Goal: Information Seeking & Learning: Check status

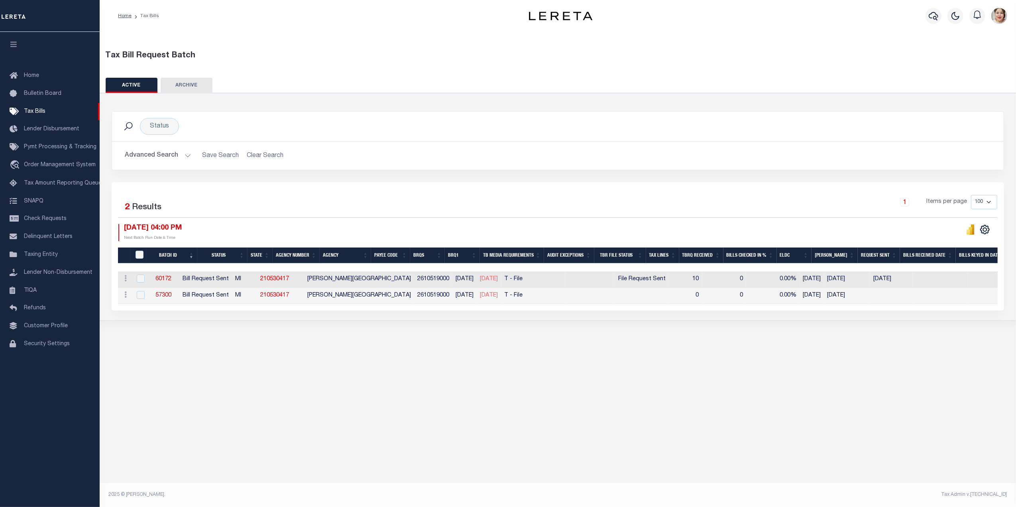
click at [150, 158] on button "Advanced Search" at bounding box center [158, 156] width 66 height 16
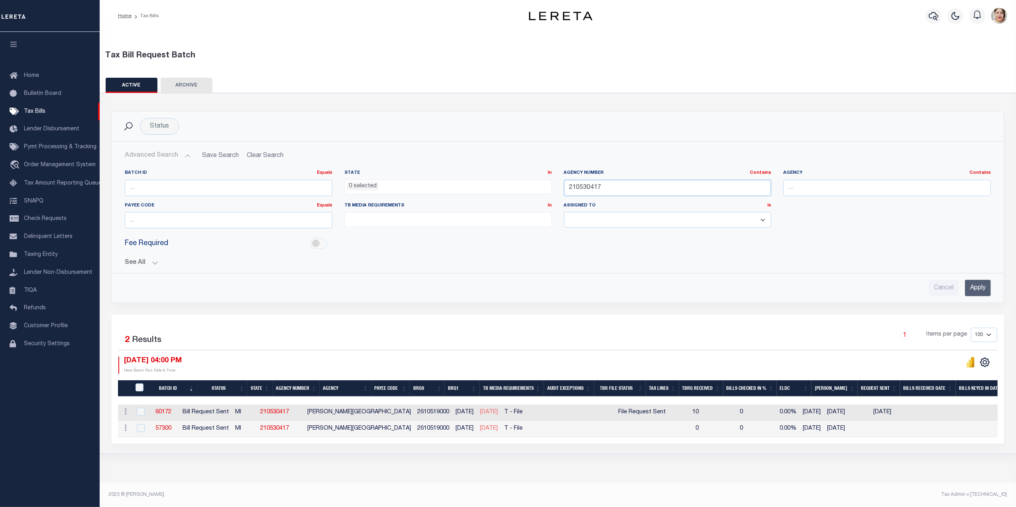
drag, startPoint x: 637, startPoint y: 184, endPoint x: 506, endPoint y: 190, distance: 131.3
click at [530, 190] on div "Batch ID Equals Equals Is Not Equal To Is Greater Than Is Less Than State In In…" at bounding box center [558, 202] width 878 height 65
type input "060090109"
click at [141, 263] on button "See All" at bounding box center [558, 263] width 866 height 8
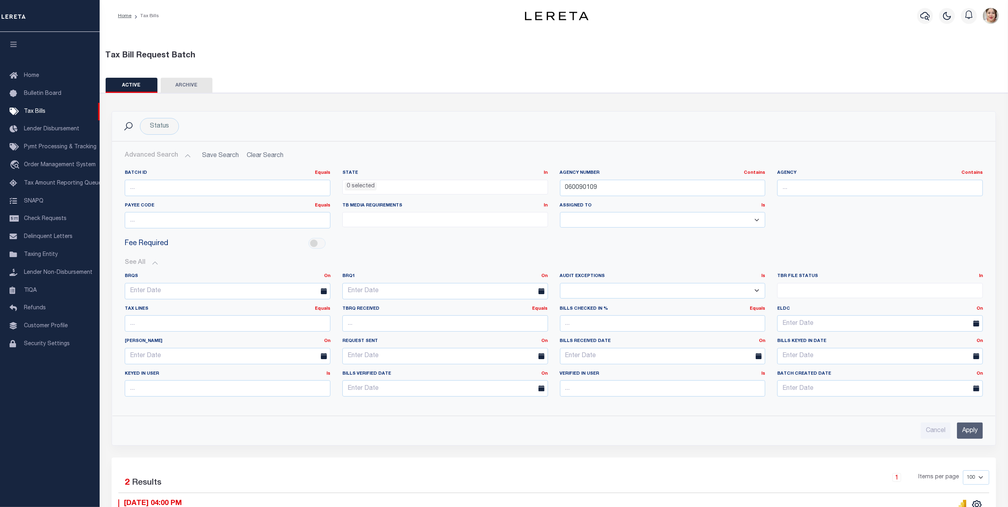
click at [973, 434] on input "Apply" at bounding box center [970, 431] width 26 height 16
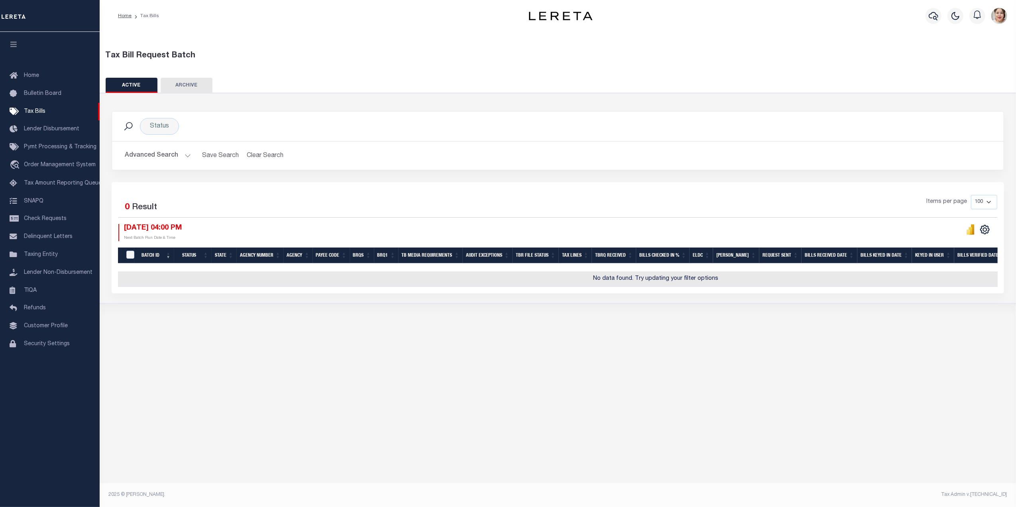
click at [144, 154] on button "Advanced Search" at bounding box center [158, 156] width 66 height 16
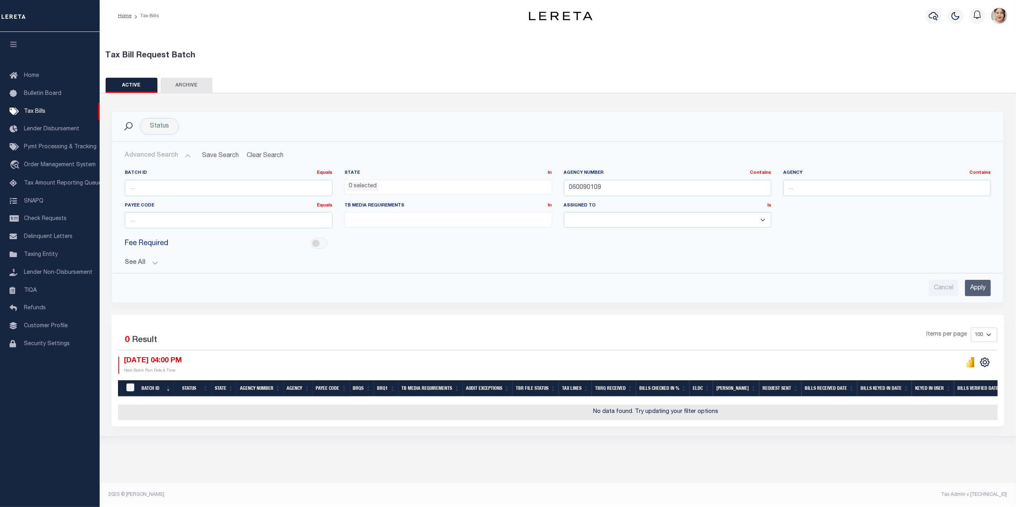
click at [137, 265] on button "See All" at bounding box center [558, 263] width 866 height 8
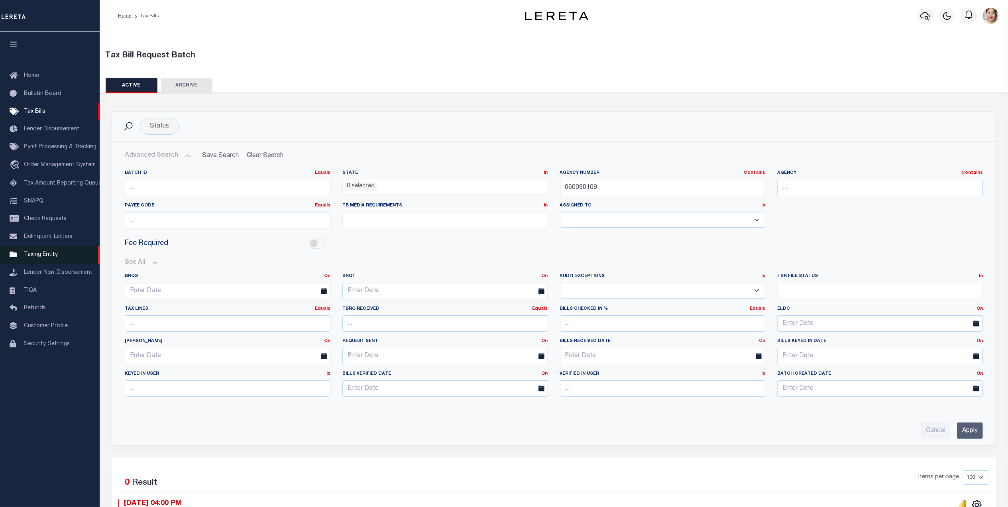
click at [47, 258] on span "Taxing Entity" at bounding box center [41, 255] width 34 height 6
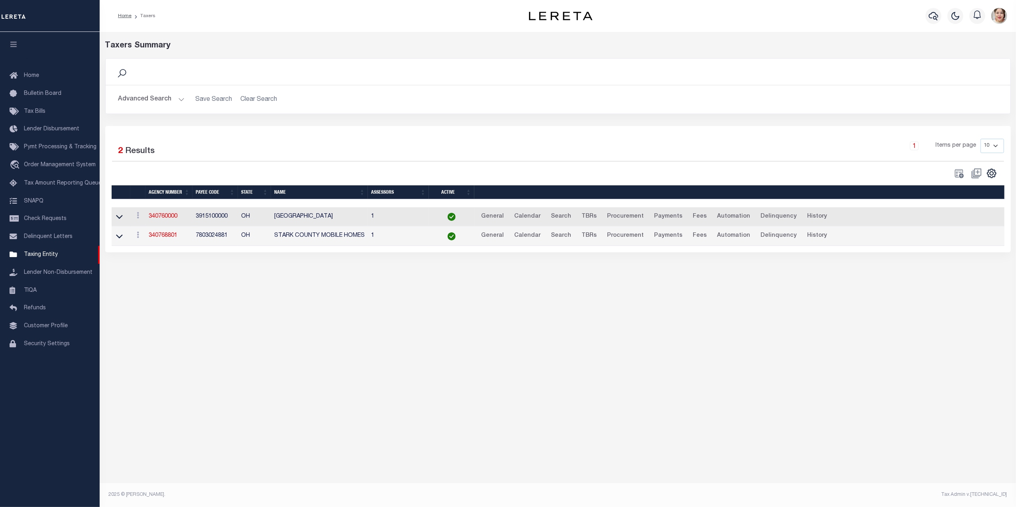
click at [135, 150] on label "Results" at bounding box center [141, 151] width 30 height 13
click at [144, 97] on button "Advanced Search" at bounding box center [151, 100] width 66 height 16
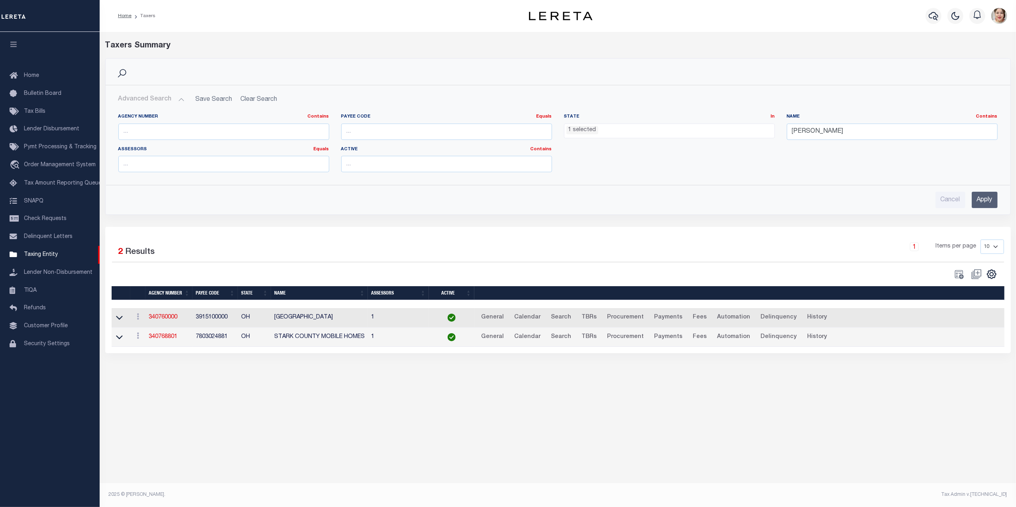
click at [635, 134] on ul "1 selected" at bounding box center [670, 129] width 210 height 11
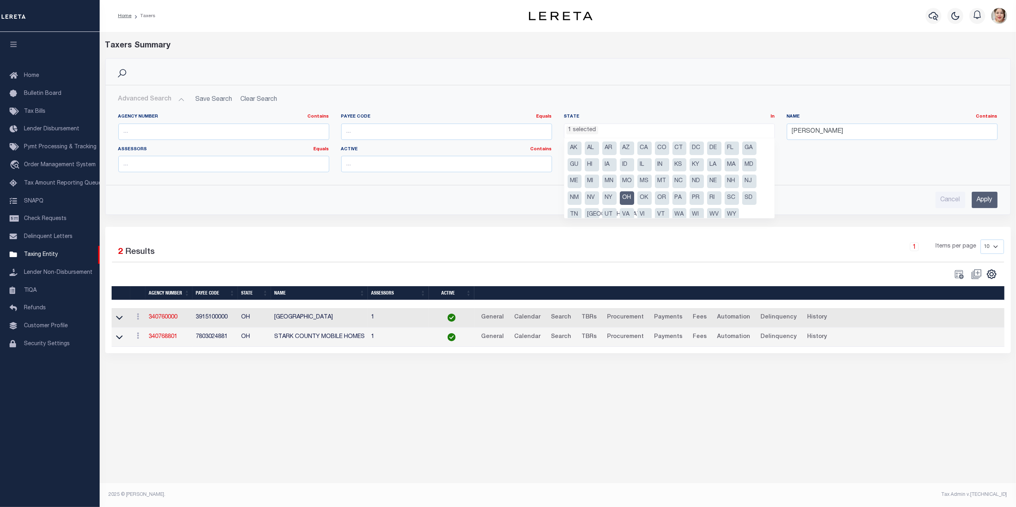
click at [624, 199] on li "OH" at bounding box center [627, 198] width 14 height 14
select select
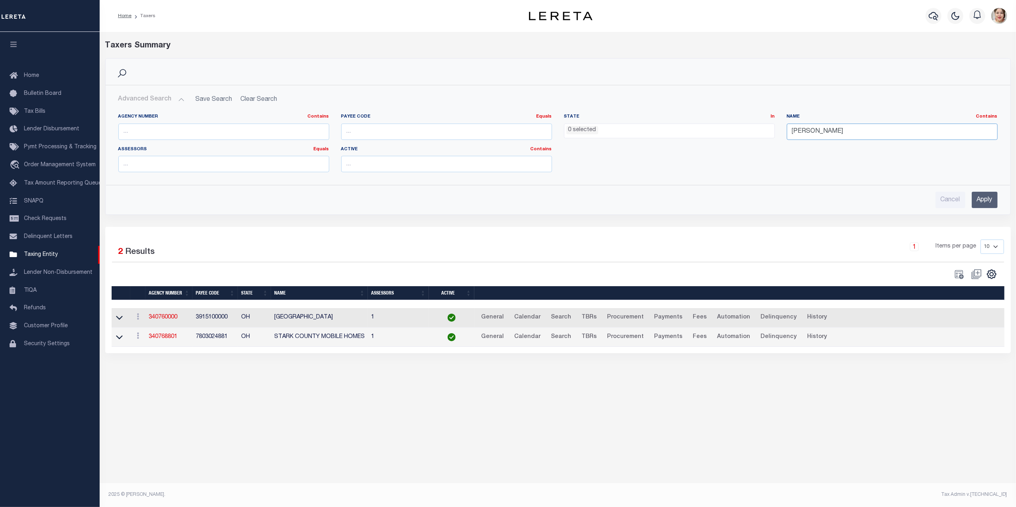
click at [827, 133] on input "stark" at bounding box center [892, 132] width 211 height 16
drag, startPoint x: 836, startPoint y: 132, endPoint x: 712, endPoint y: 123, distance: 124.4
click at [769, 133] on div "Agency Number Contains Contains Is Payee Code Equals Equals Is Not Equal To Is …" at bounding box center [557, 146] width 891 height 65
click at [712, 128] on ul "0 selected" at bounding box center [670, 129] width 210 height 11
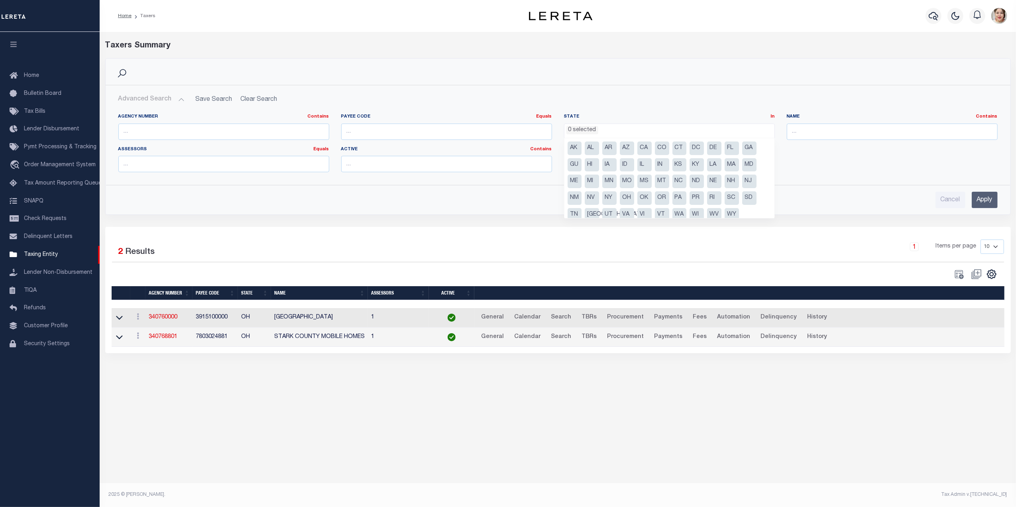
click at [679, 149] on li "CT" at bounding box center [680, 149] width 14 height 14
select select "CT"
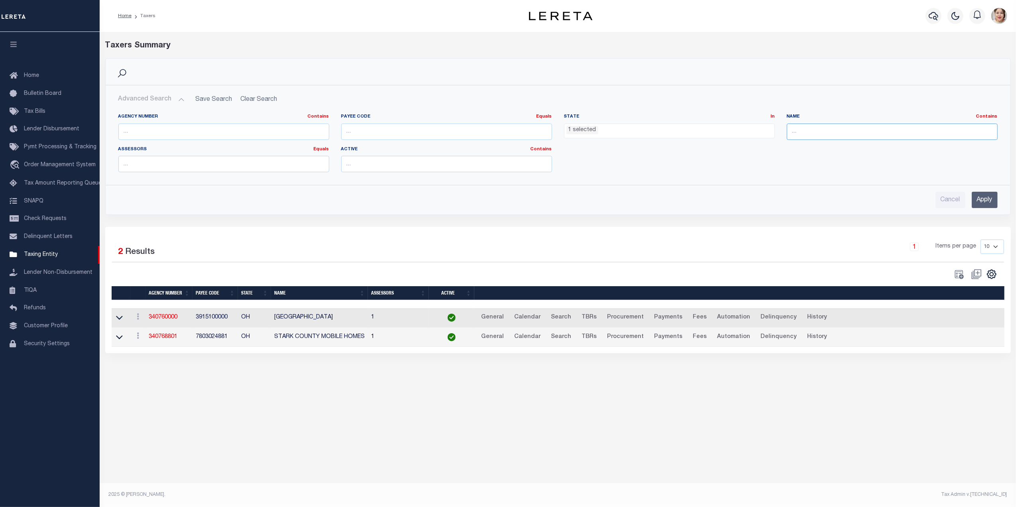
click at [825, 132] on input "text" at bounding box center [892, 132] width 211 height 16
type input "waterbury"
click at [986, 199] on input "Apply" at bounding box center [985, 200] width 26 height 16
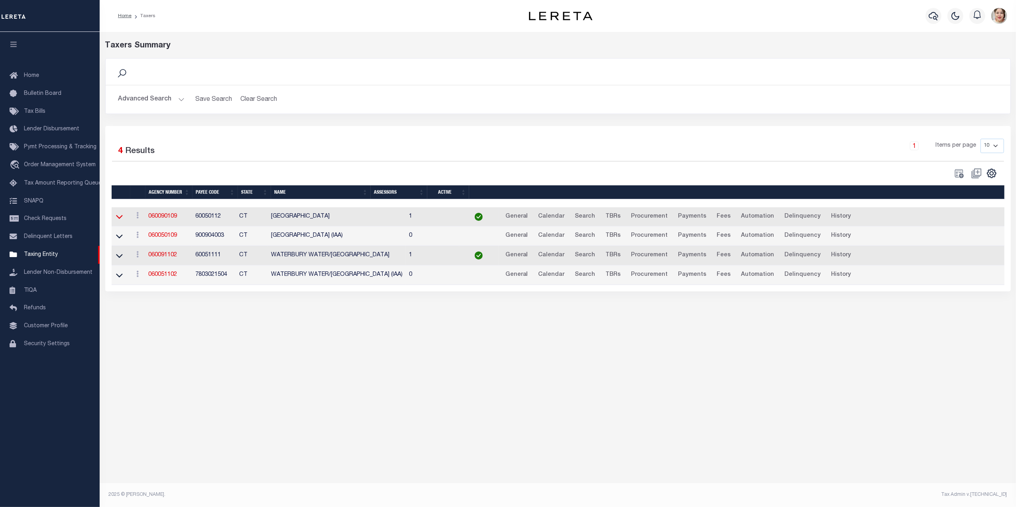
click at [118, 219] on icon at bounding box center [119, 217] width 7 height 4
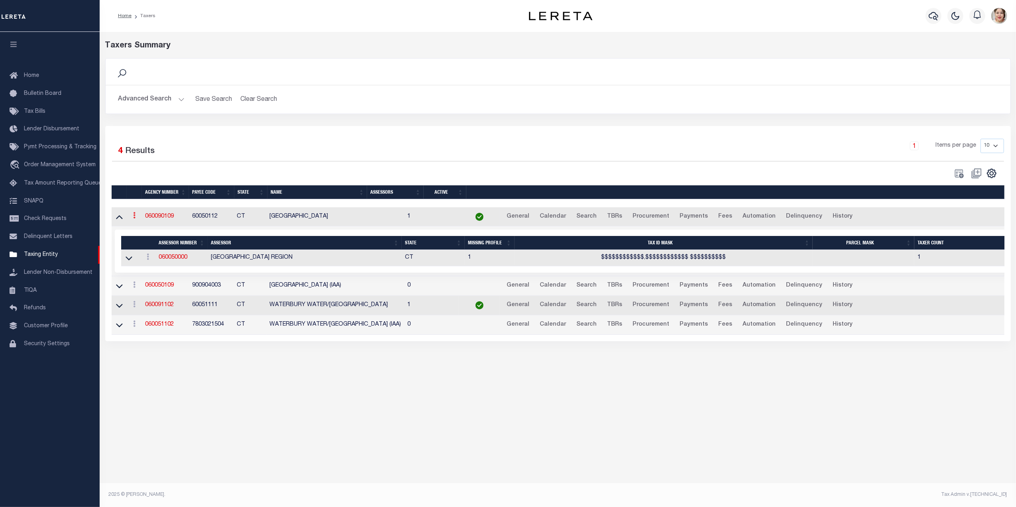
click at [138, 217] on link at bounding box center [134, 216] width 9 height 6
click at [148, 233] on link "View" at bounding box center [146, 228] width 31 height 13
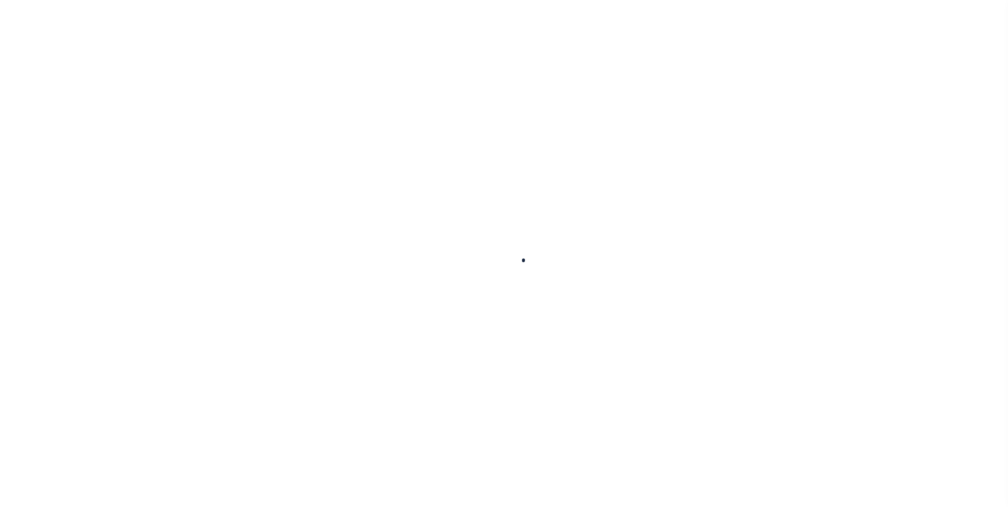
select select
checkbox input "false"
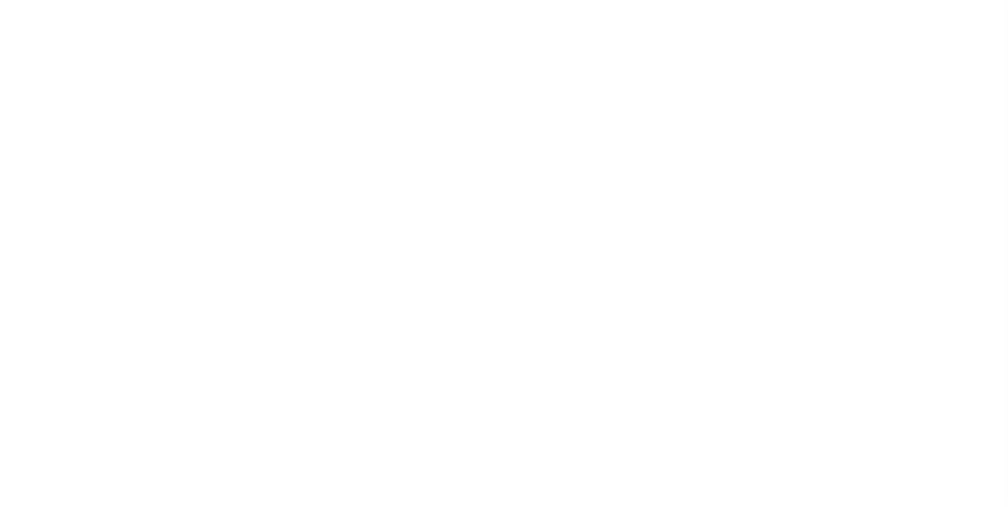
checkbox input "false"
type input "900904003"
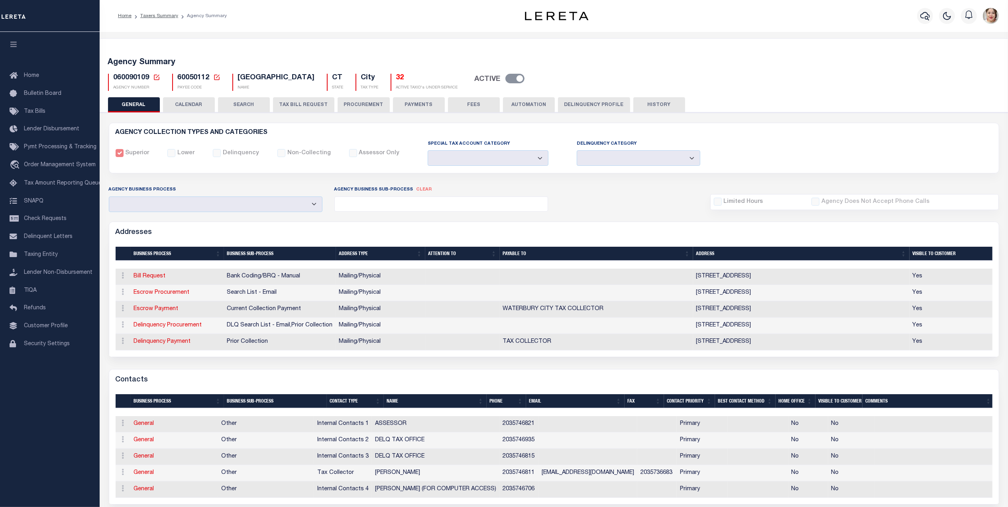
click at [311, 104] on button "TAX BILL REQUEST" at bounding box center [303, 104] width 61 height 15
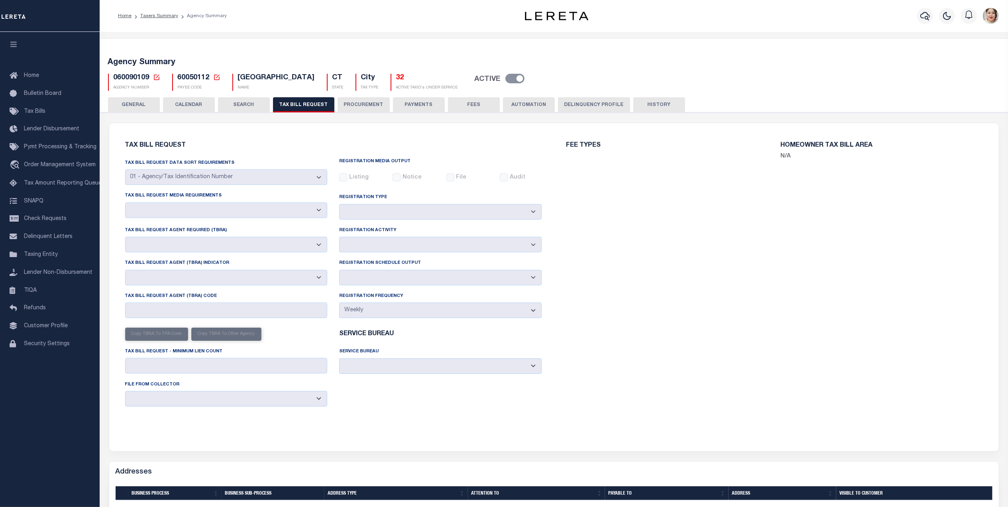
select select "27"
select select "22"
select select "false"
select select "1"
select select
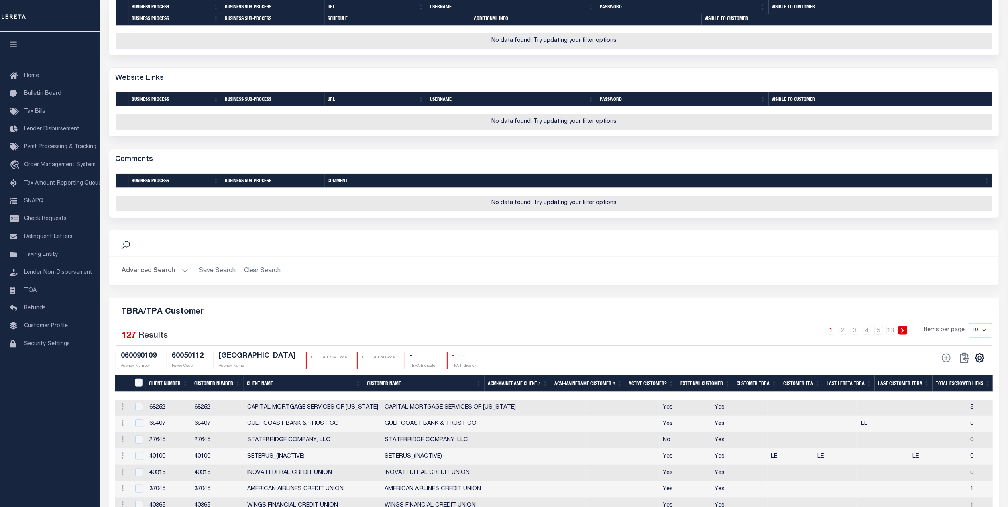
scroll to position [827, 0]
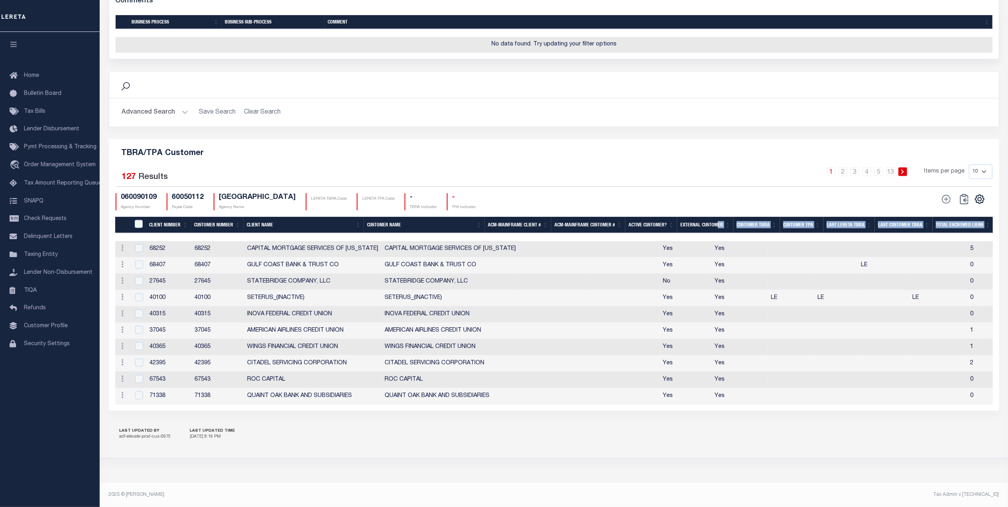
drag, startPoint x: 644, startPoint y: 238, endPoint x: 722, endPoint y: 231, distance: 78.4
click at [722, 231] on div "Client Number Customer Number Client Name Customer Name ACM-Mainframe Client # …" at bounding box center [554, 311] width 878 height 188
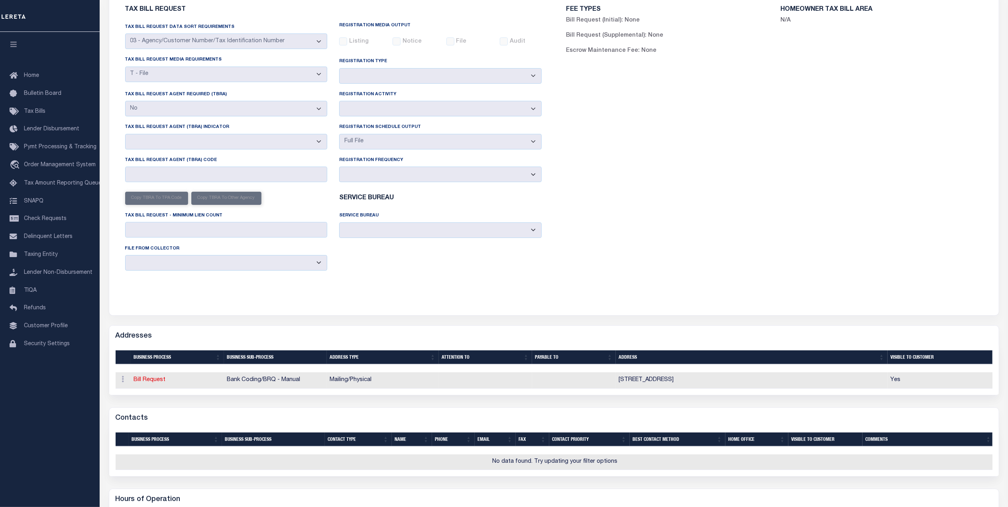
scroll to position [0, 0]
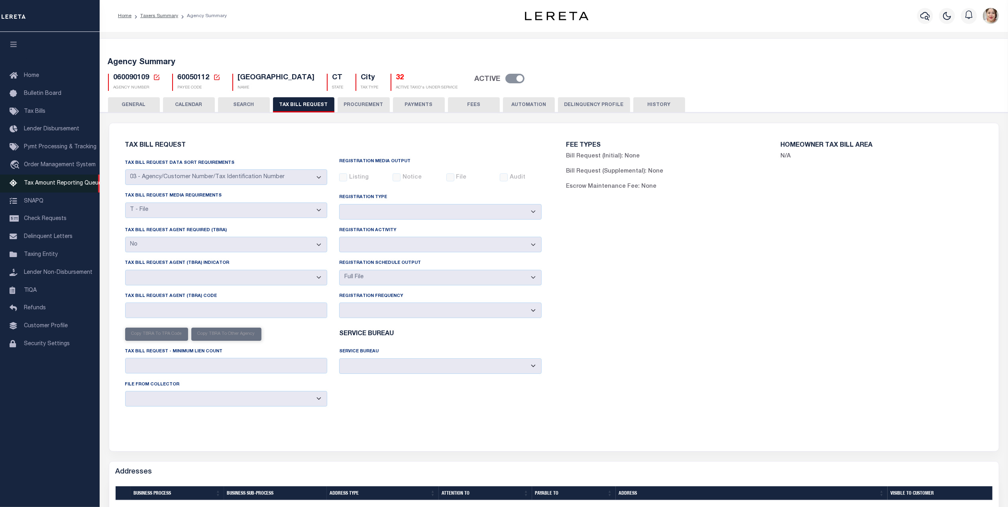
click at [56, 182] on span "Tax Amount Reporting Queue" at bounding box center [63, 184] width 78 height 6
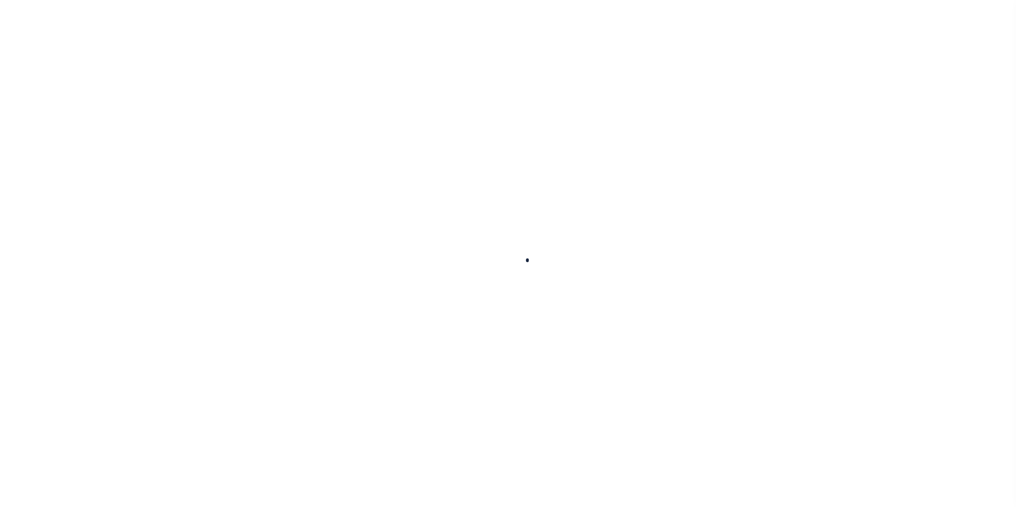
select select
select select "7"
select select "100"
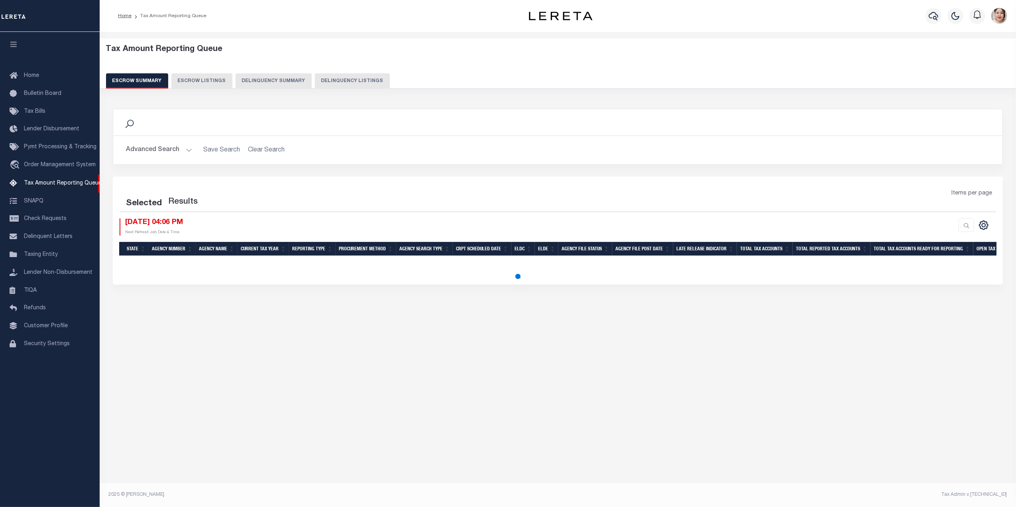
select select "100"
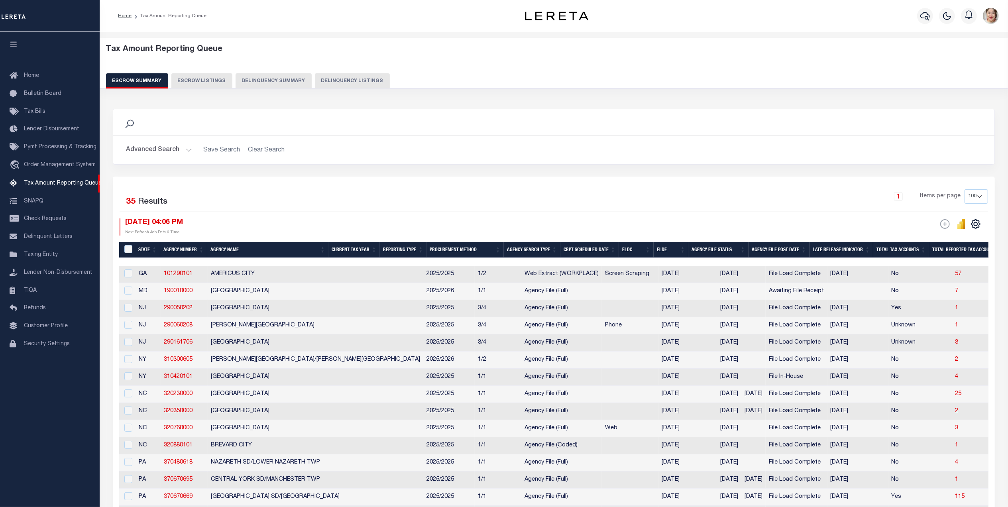
click at [171, 148] on button "Advanced Search" at bounding box center [159, 150] width 66 height 16
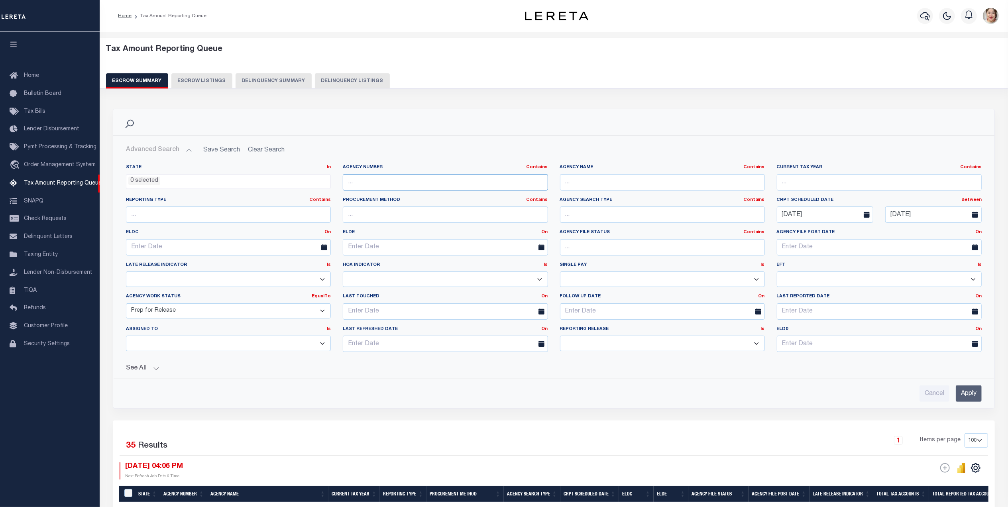
click at [474, 182] on input "text" at bounding box center [445, 182] width 205 height 16
type input "060090109"
click at [975, 401] on input "Apply" at bounding box center [969, 394] width 26 height 16
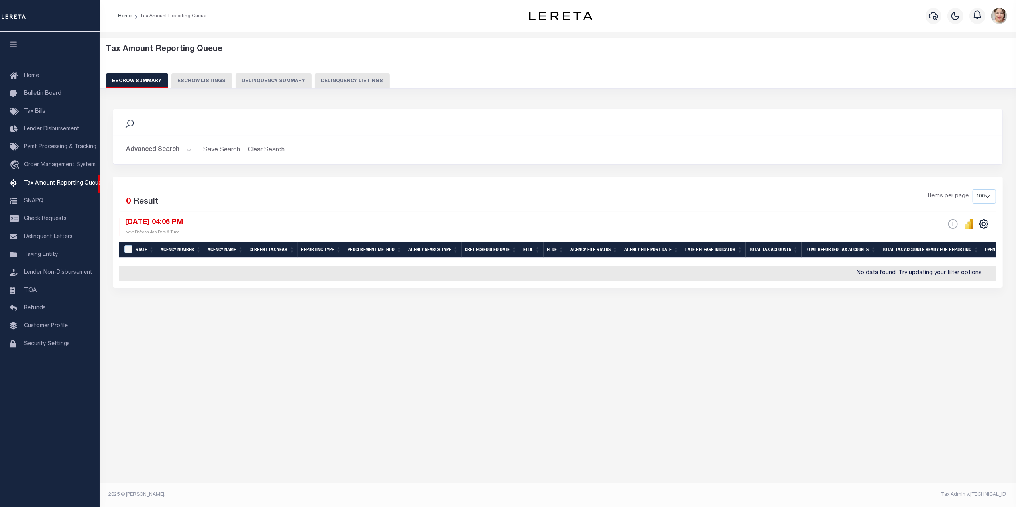
click at [152, 151] on button "Advanced Search" at bounding box center [159, 150] width 66 height 16
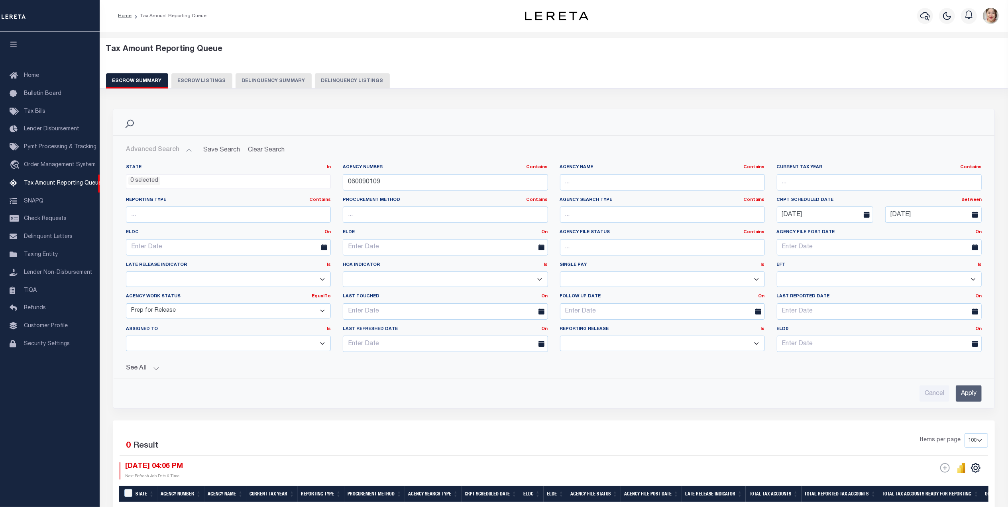
click at [157, 313] on select "New In Progress Pending Agency Follow-up Pending QC Ready for Release Prep for …" at bounding box center [228, 311] width 205 height 16
select select "6"
click at [126, 305] on select "New In Progress Pending Agency Follow-up Pending QC Ready for Release Prep for …" at bounding box center [228, 311] width 205 height 16
click at [958, 399] on input "Apply" at bounding box center [969, 394] width 26 height 16
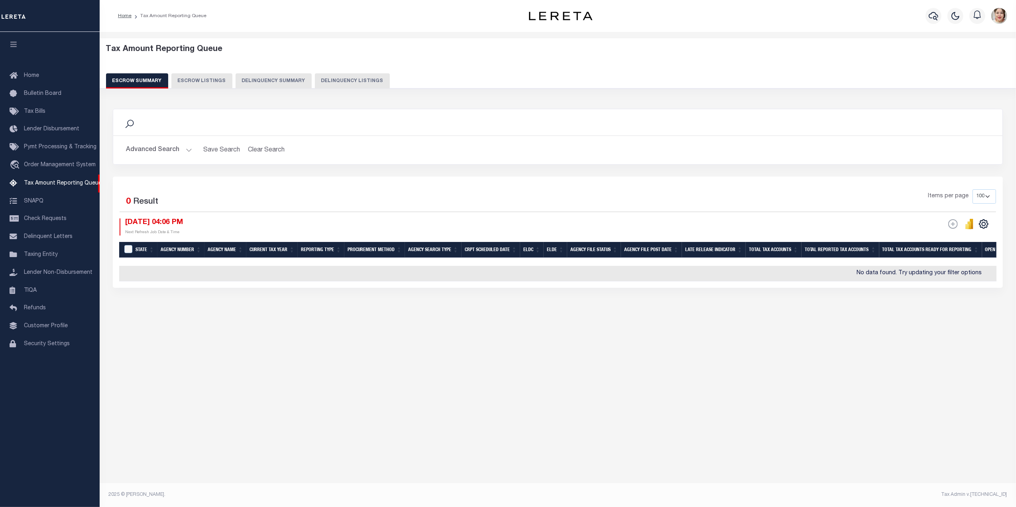
click at [142, 152] on button "Advanced Search" at bounding box center [159, 150] width 66 height 16
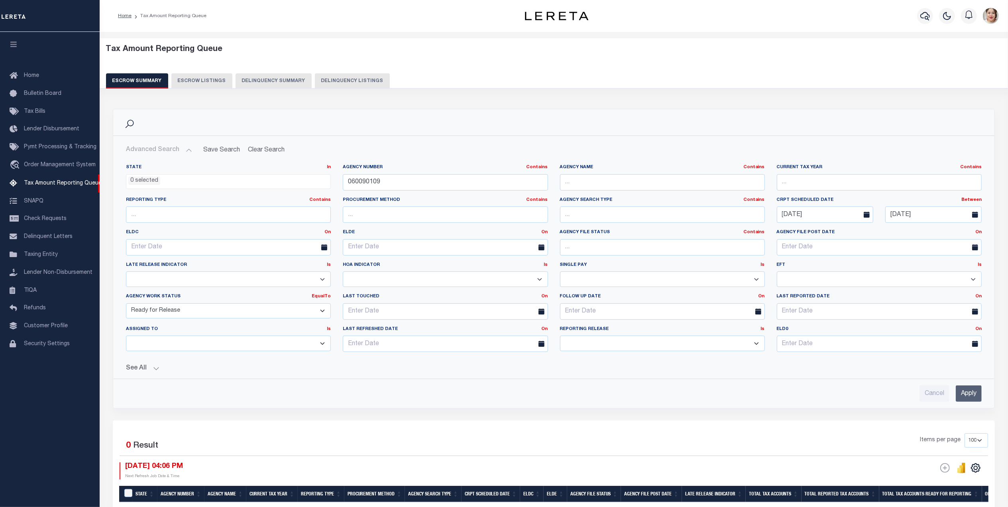
click at [146, 372] on button "See All" at bounding box center [554, 369] width 856 height 8
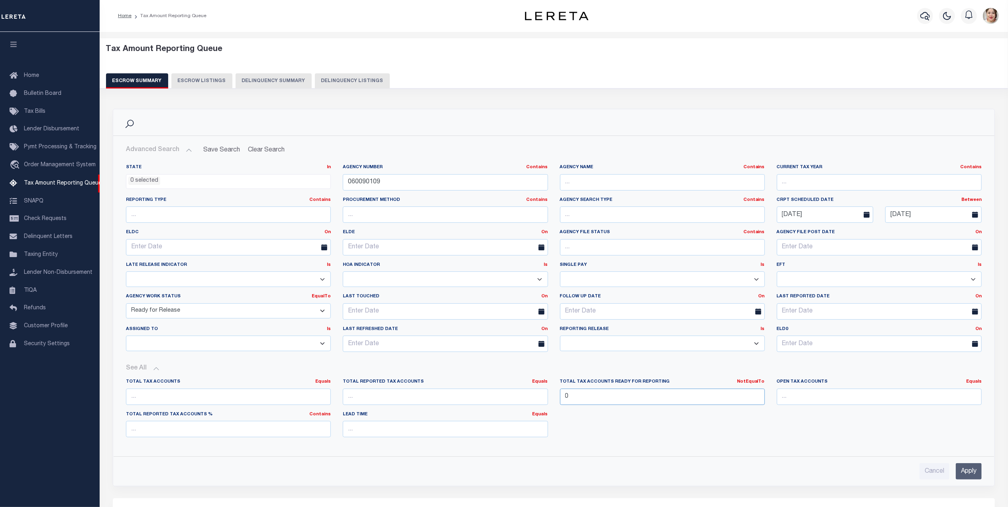
drag, startPoint x: 597, startPoint y: 399, endPoint x: 530, endPoint y: 402, distance: 67.1
click at [530, 402] on div "Total Tax Accounts Equals Equals Is Not Equal To Is Greater Than Is Less Than T…" at bounding box center [554, 411] width 868 height 65
click at [963, 472] on input "Apply" at bounding box center [969, 471] width 26 height 16
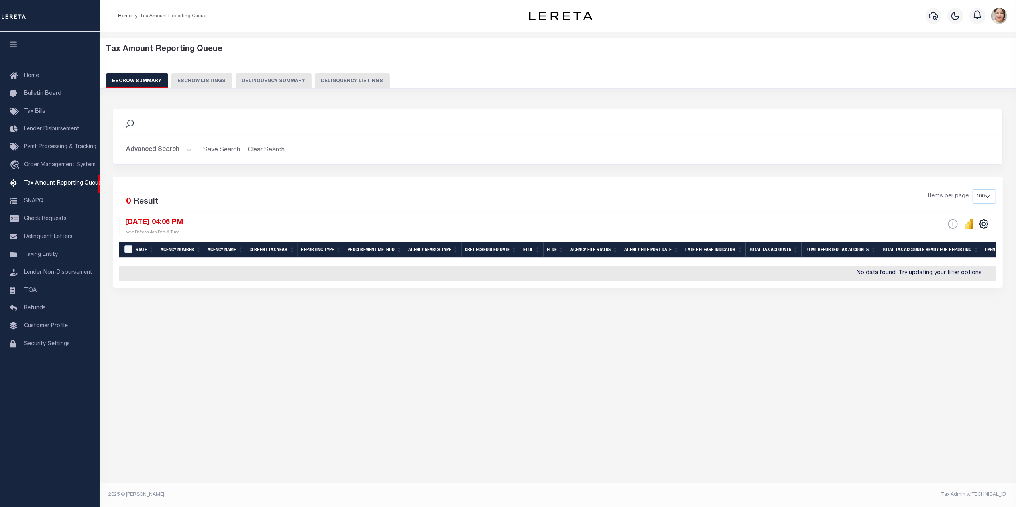
click at [138, 147] on button "Advanced Search" at bounding box center [159, 150] width 66 height 16
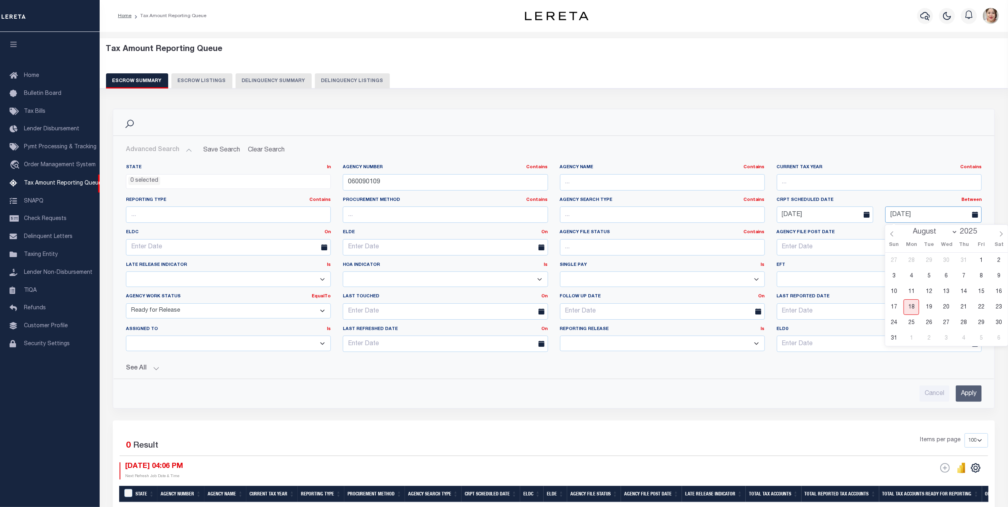
click at [915, 216] on input "08-15-2025" at bounding box center [934, 215] width 96 height 16
click at [913, 305] on span "18" at bounding box center [912, 307] width 16 height 16
type input "08-18-2025"
drag, startPoint x: 219, startPoint y: 317, endPoint x: 191, endPoint y: 317, distance: 27.9
click at [191, 317] on select "New In Progress Pending Agency Follow-up Pending QC Ready for Release Prep for …" at bounding box center [228, 311] width 205 height 16
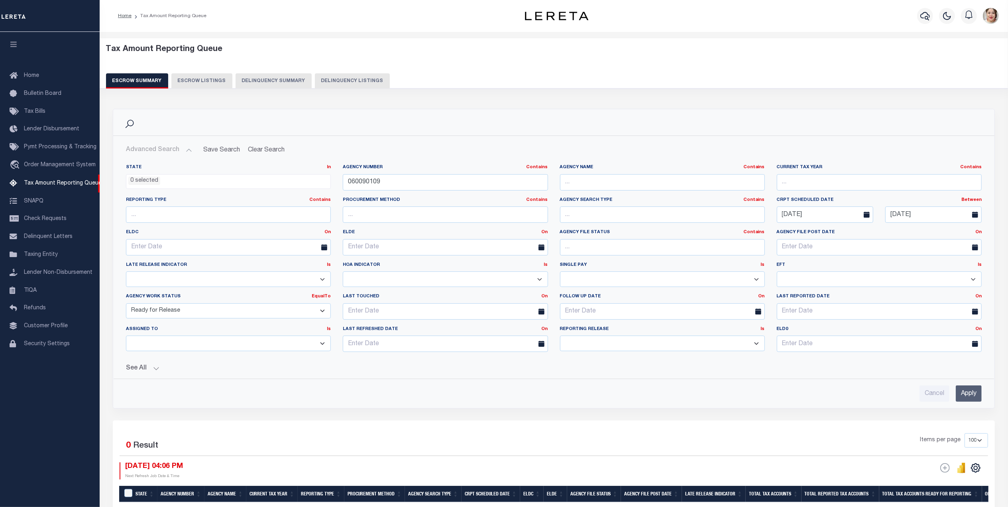
select select
click at [126, 305] on select "New In Progress Pending Agency Follow-up Pending QC Ready for Release Prep for …" at bounding box center [228, 311] width 205 height 16
click at [959, 396] on input "Apply" at bounding box center [969, 394] width 26 height 16
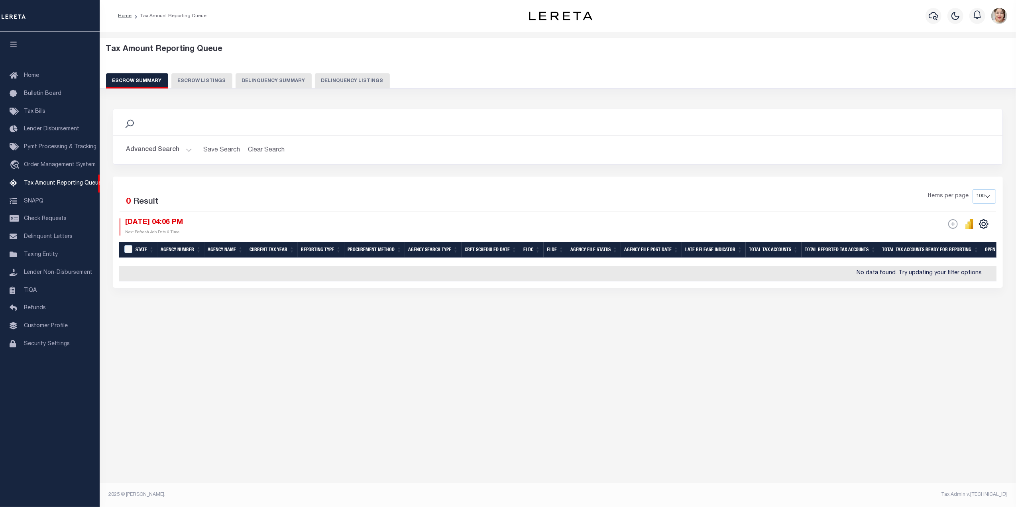
click at [148, 153] on button "Advanced Search" at bounding box center [159, 150] width 66 height 16
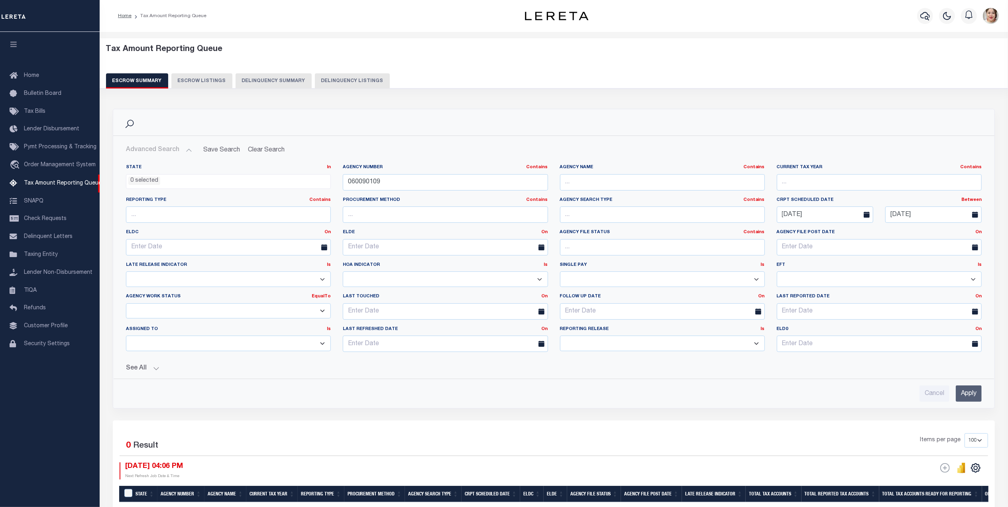
click at [191, 181] on ul "0 selected" at bounding box center [228, 180] width 204 height 11
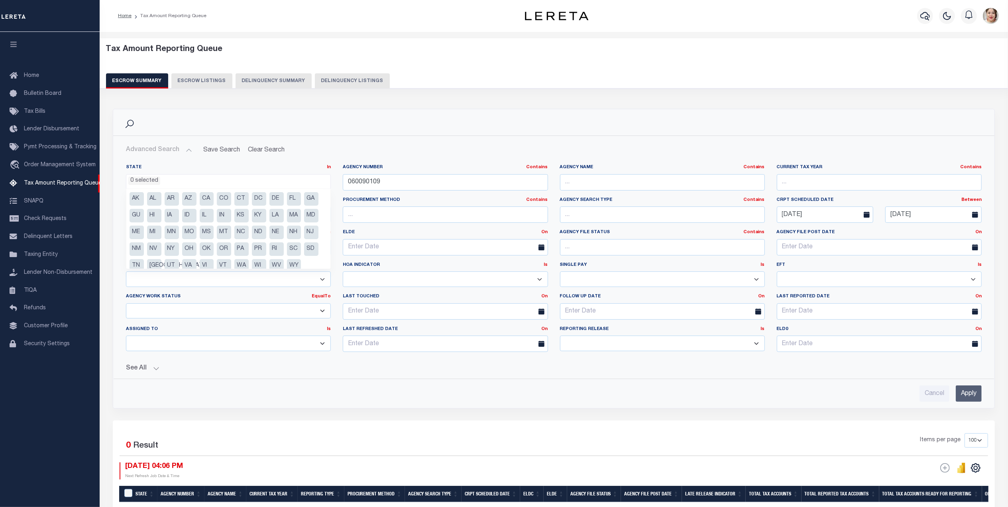
click at [237, 200] on li "CT" at bounding box center [241, 199] width 14 height 14
select select "CT"
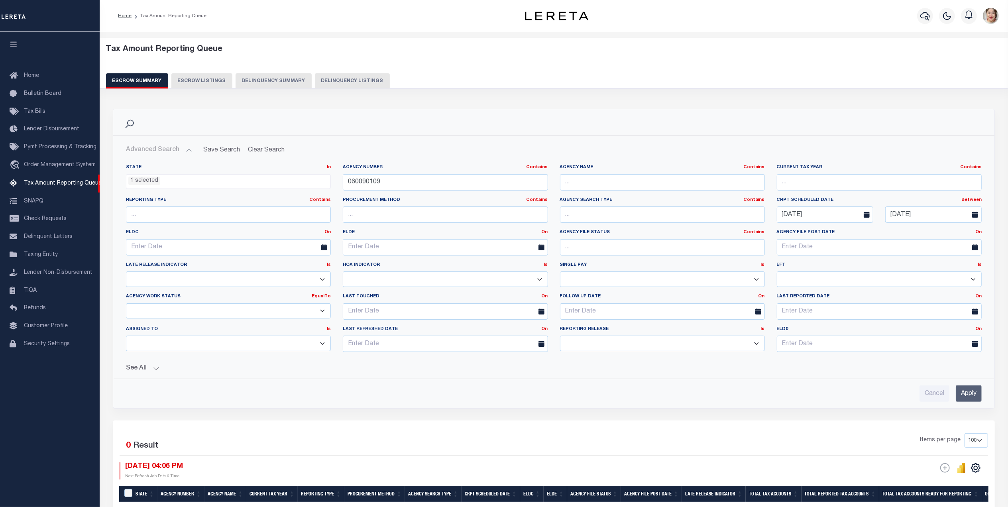
click at [972, 399] on input "Apply" at bounding box center [969, 394] width 26 height 16
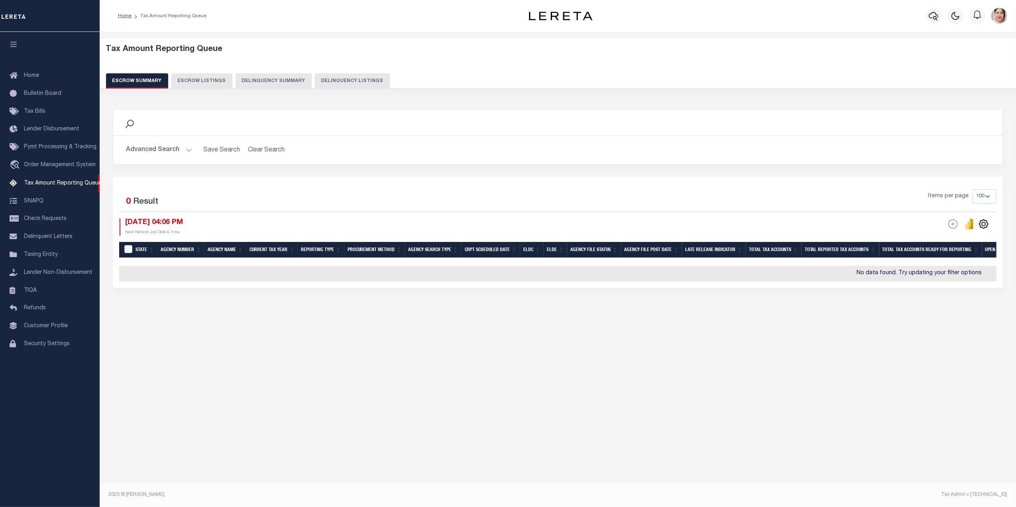
click at [157, 152] on button "Advanced Search" at bounding box center [159, 150] width 66 height 16
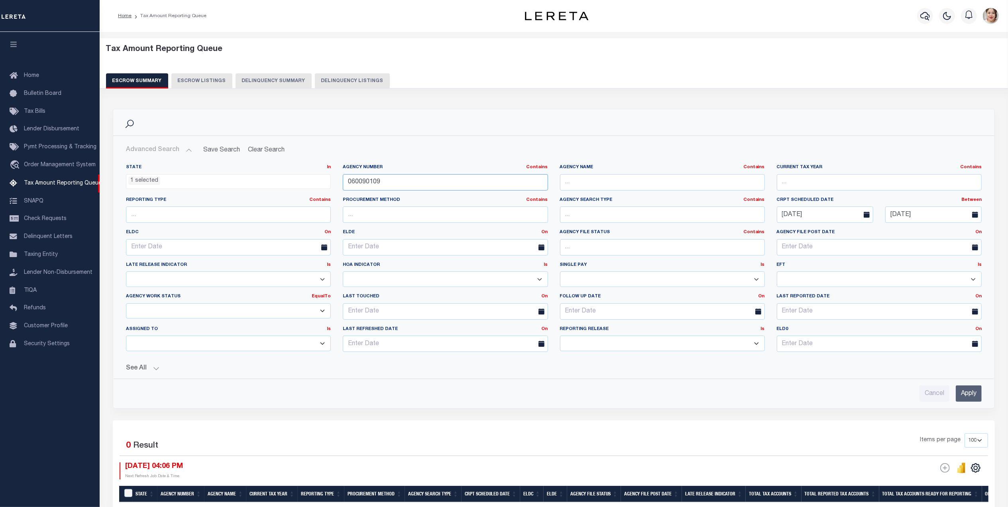
click at [397, 180] on input "060090109" at bounding box center [445, 182] width 205 height 16
click at [24, 115] on link "Tax Bills" at bounding box center [50, 112] width 100 height 18
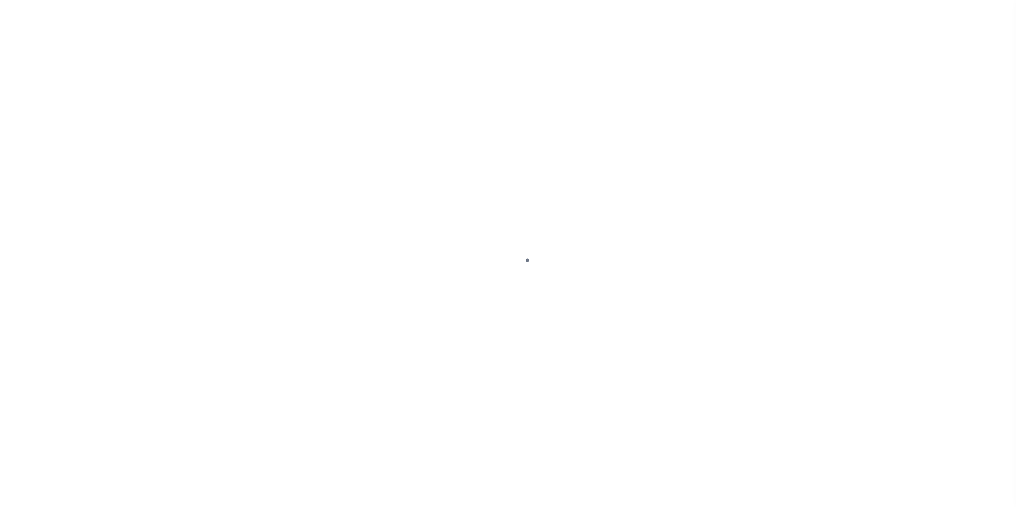
select select
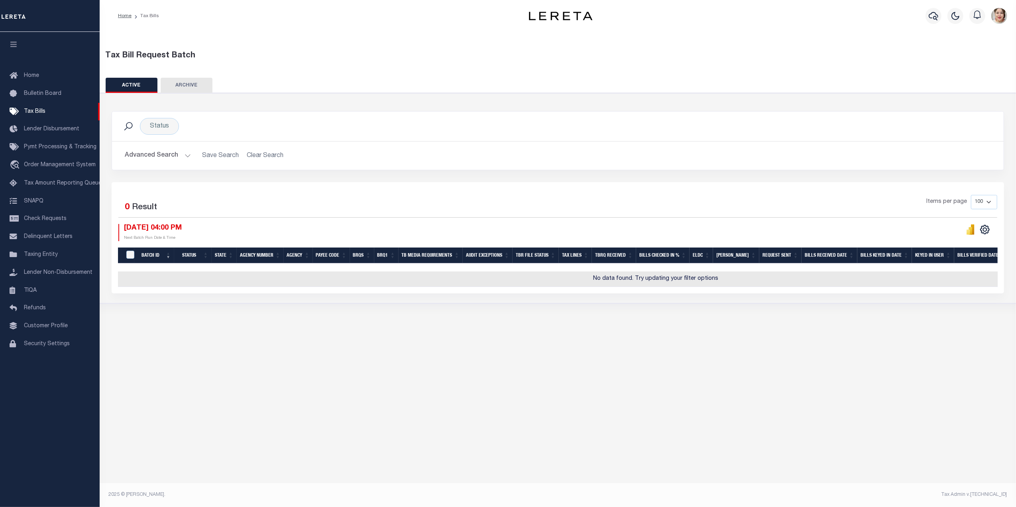
click at [159, 153] on button "Advanced Search" at bounding box center [158, 156] width 66 height 16
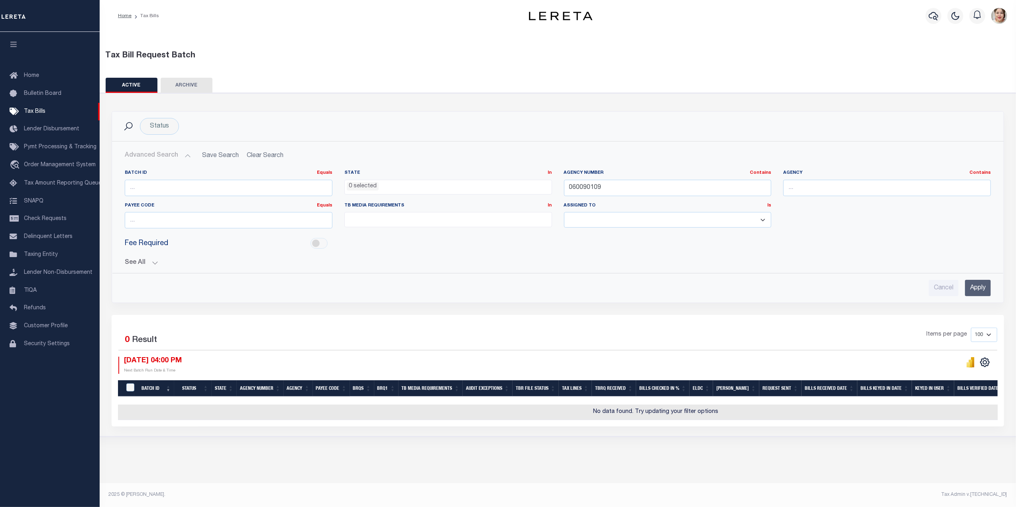
click at [141, 265] on button "See All" at bounding box center [558, 263] width 866 height 8
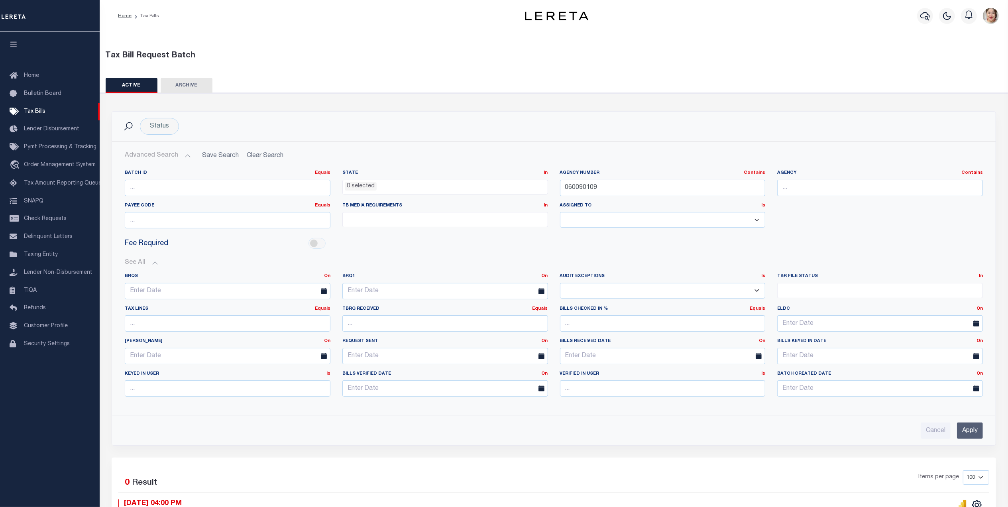
click at [970, 437] on input "Apply" at bounding box center [970, 431] width 26 height 16
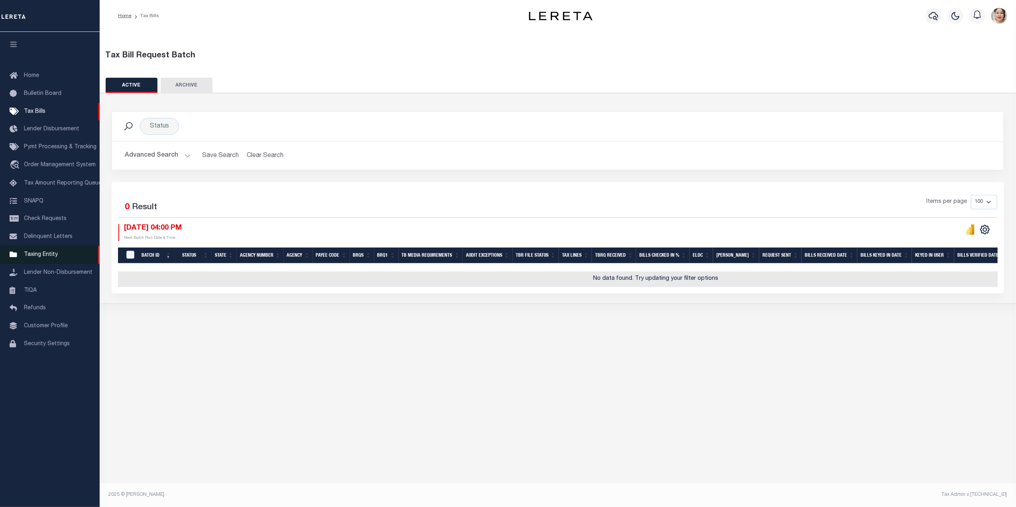
click at [45, 256] on span "Taxing Entity" at bounding box center [41, 255] width 34 height 6
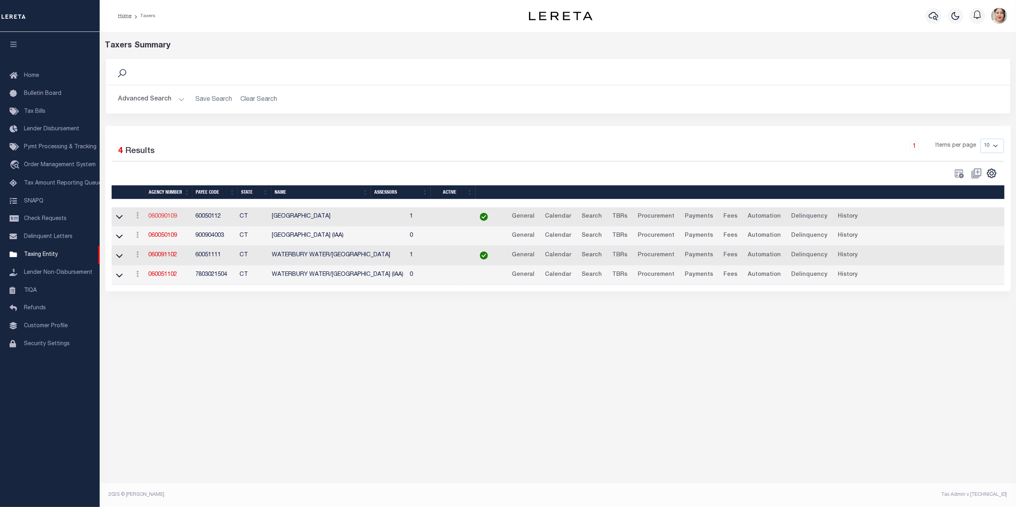
click at [161, 217] on link "060090109" at bounding box center [162, 217] width 29 height 6
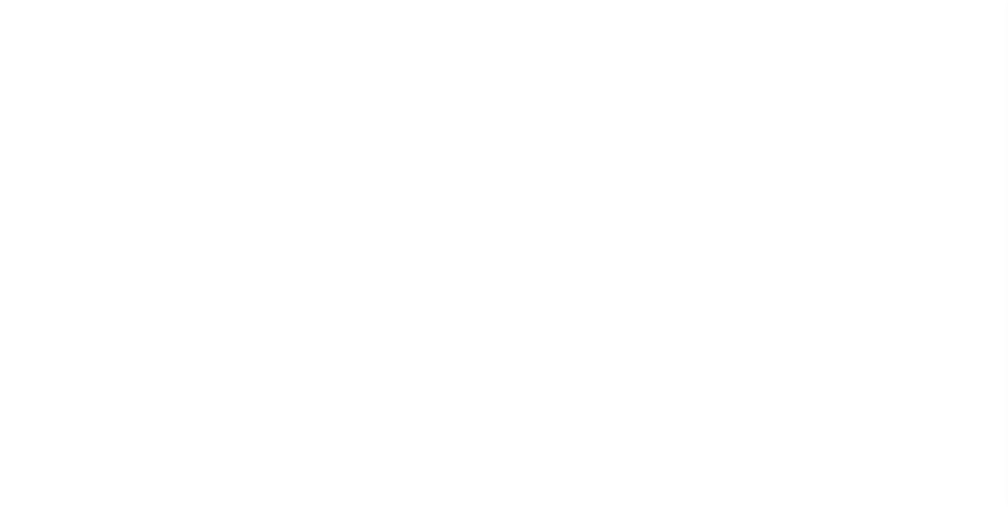
select select
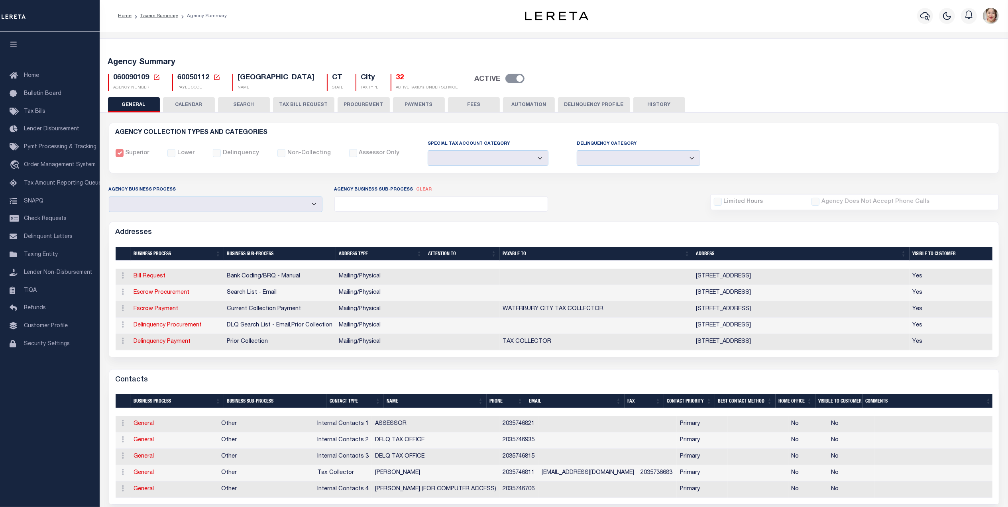
click at [411, 104] on button "PAYMENTS" at bounding box center [419, 104] width 52 height 15
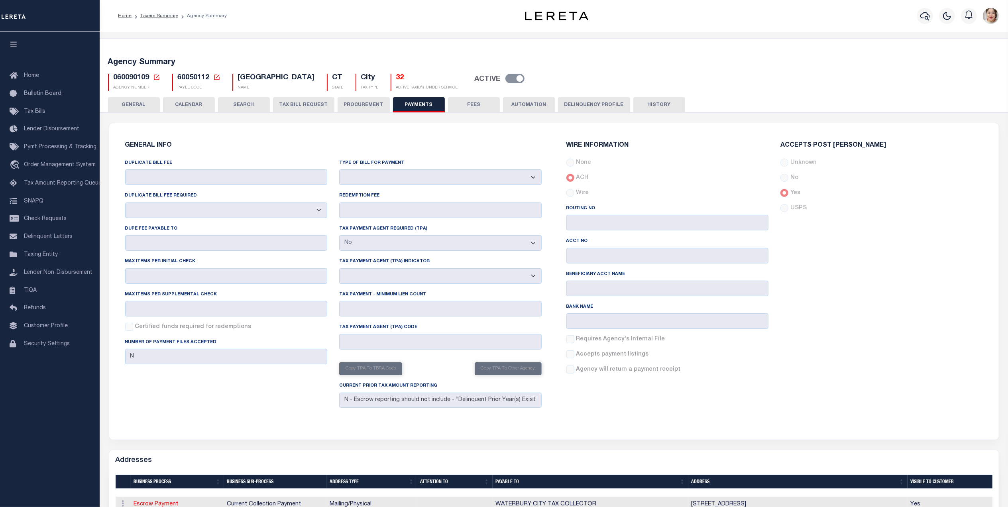
click at [362, 105] on button "PROCUREMENT" at bounding box center [364, 104] width 52 height 15
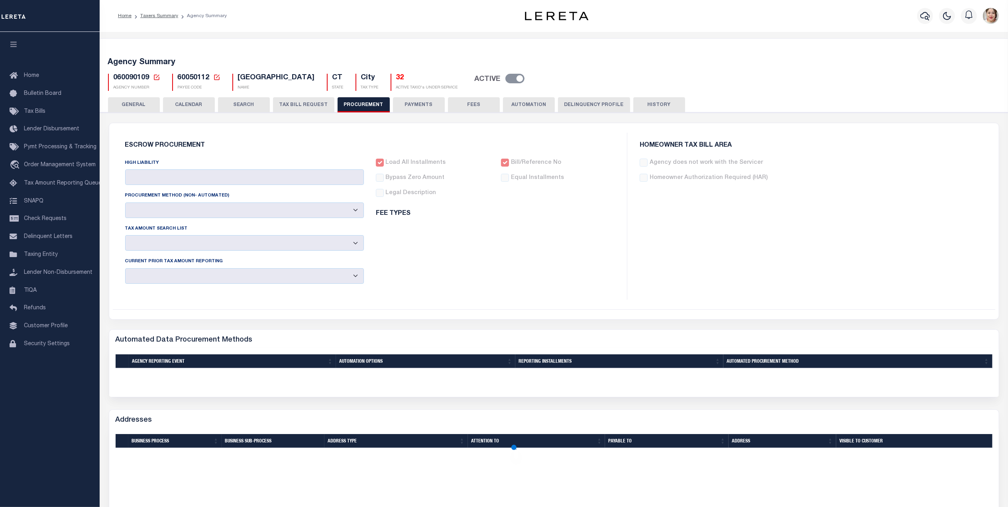
type input "$13,000"
select select "10"
select select "1"
select select "4"
checkbox input "true"
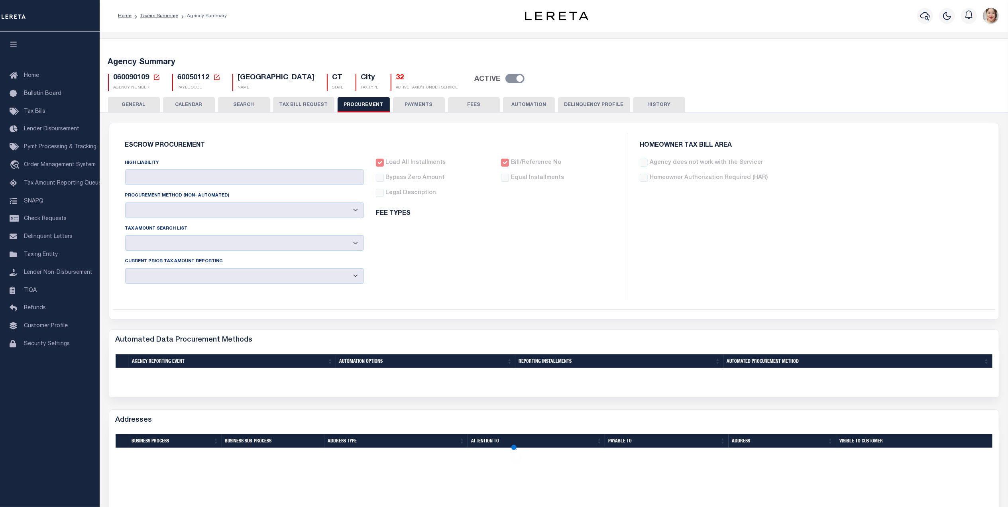
checkbox input "true"
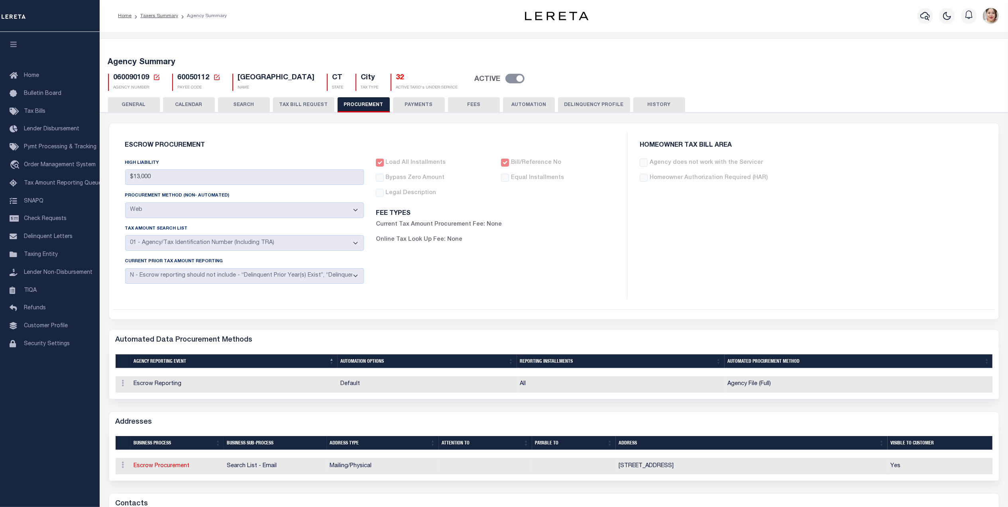
click at [308, 107] on button "TAX BILL REQUEST" at bounding box center [303, 104] width 61 height 15
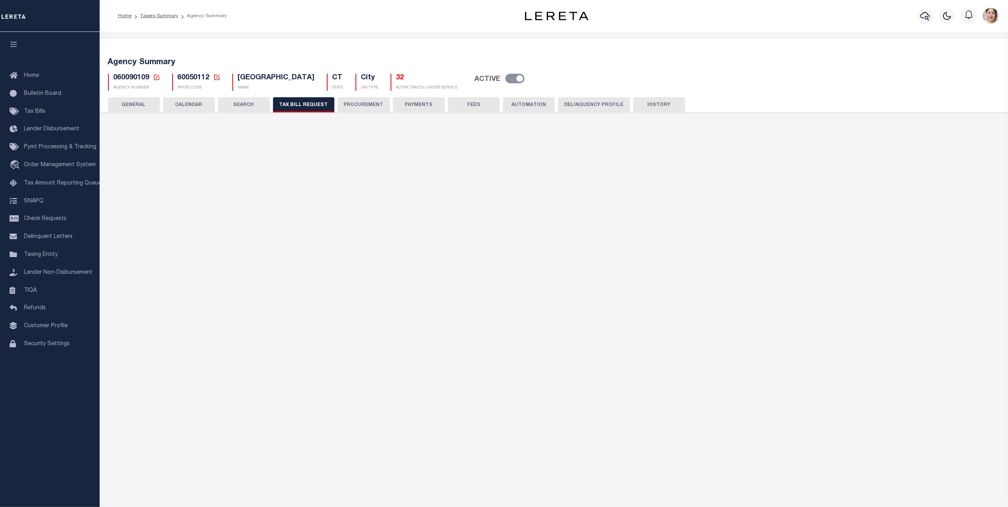
select select "27"
select select "22"
select select "false"
select select "1"
select select
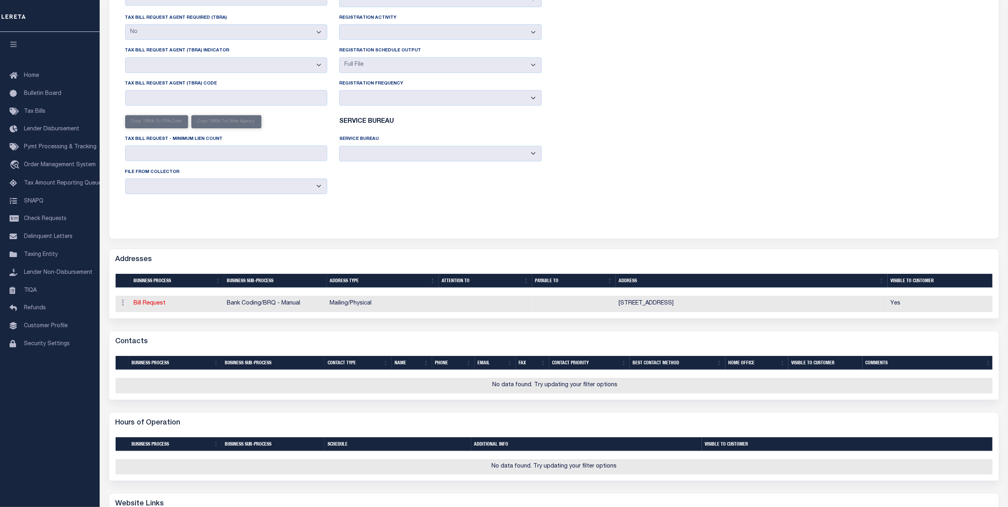
scroll to position [425, 0]
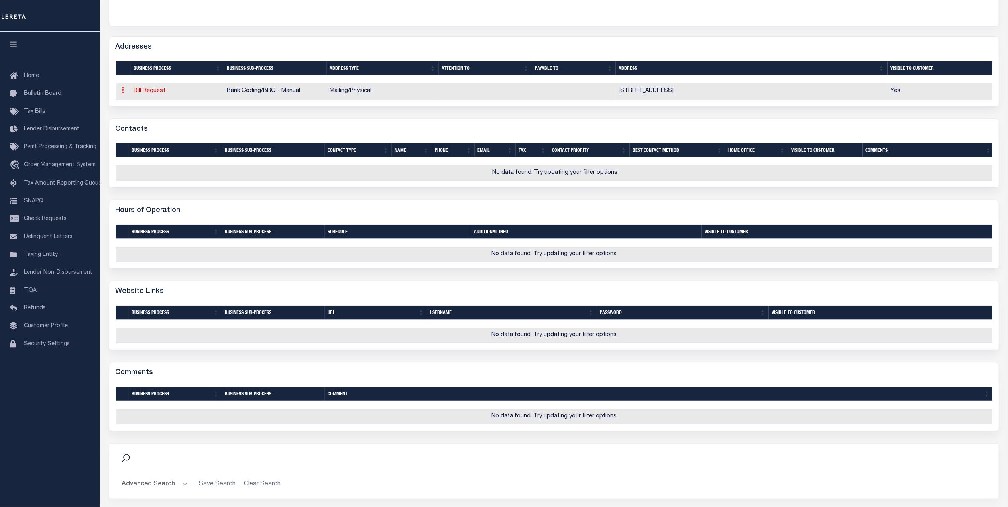
click at [122, 93] on icon at bounding box center [123, 90] width 2 height 6
click at [151, 94] on link "Bill Request" at bounding box center [150, 91] width 32 height 6
select select "1"
checkbox input "false"
select select
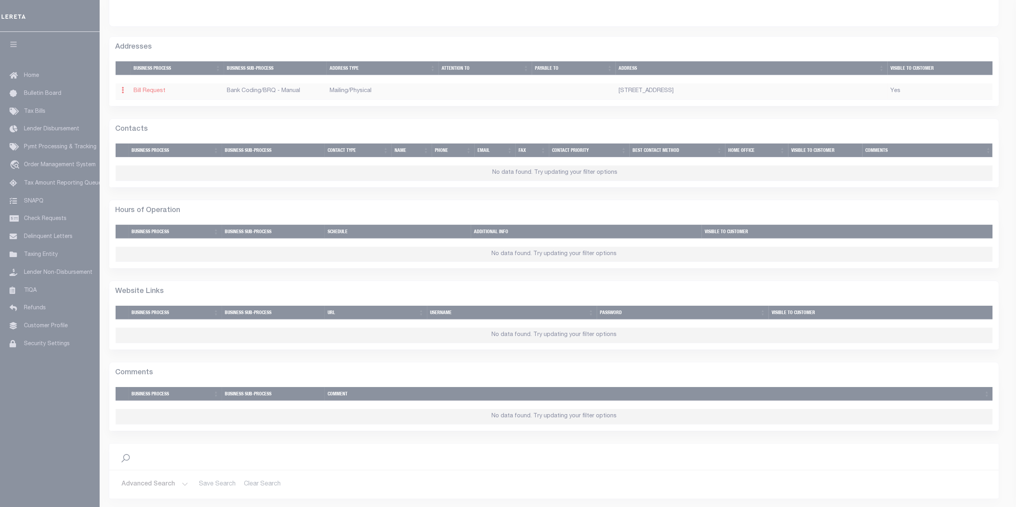
type input "235 GRAND ST"
type input "WATERBURY"
select select "CT"
type input "06702"
select select "5"
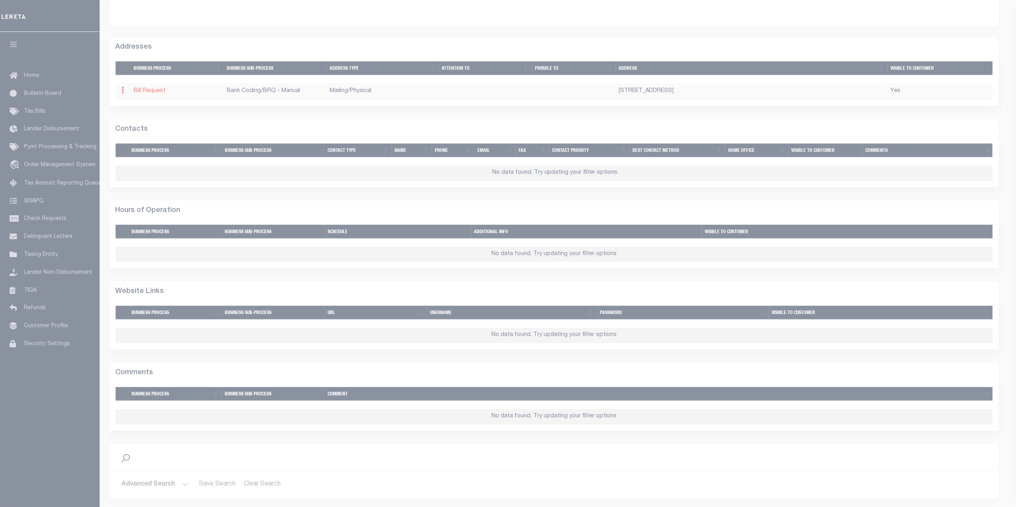
checkbox input "true"
select select "2"
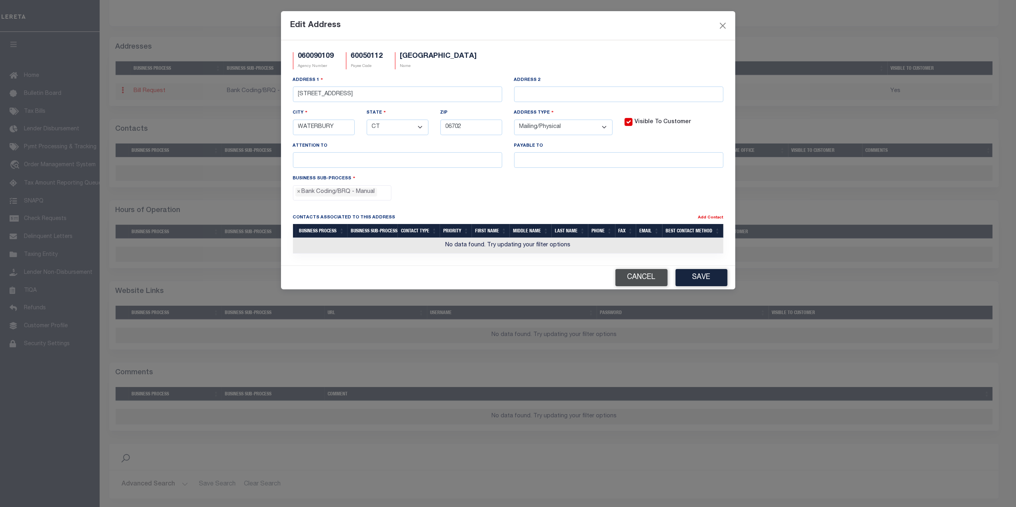
click at [651, 281] on button "Cancel" at bounding box center [642, 277] width 52 height 17
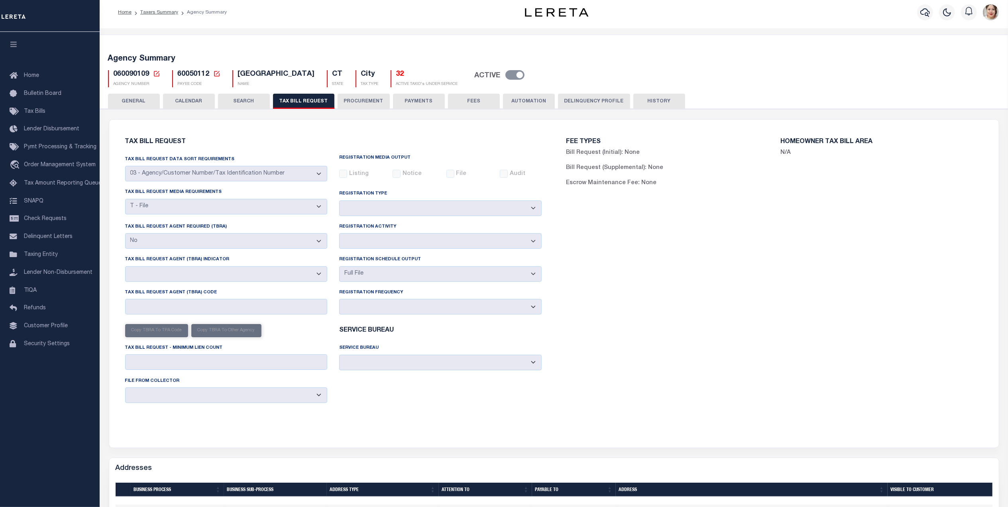
scroll to position [0, 0]
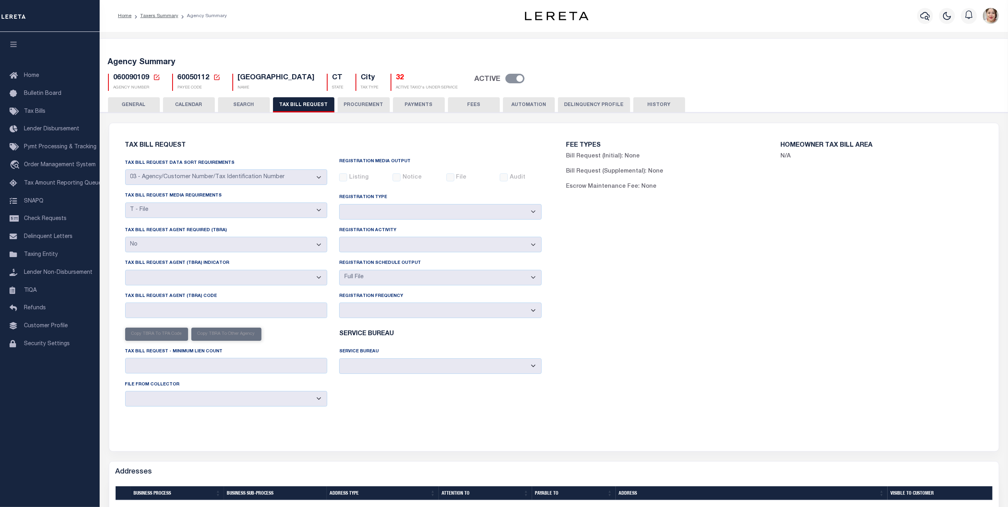
click at [190, 103] on button "CALENDAR" at bounding box center [189, 104] width 52 height 15
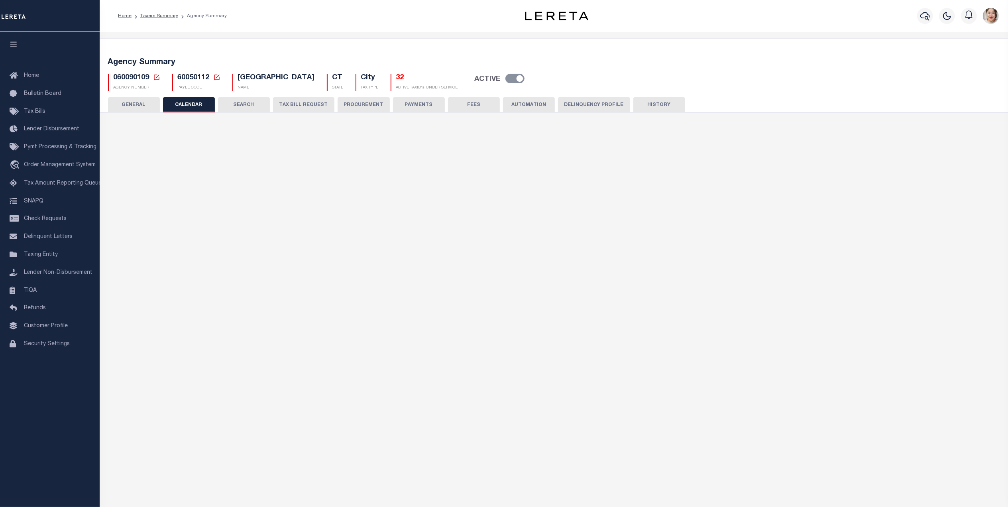
checkbox input "false"
type input "2"
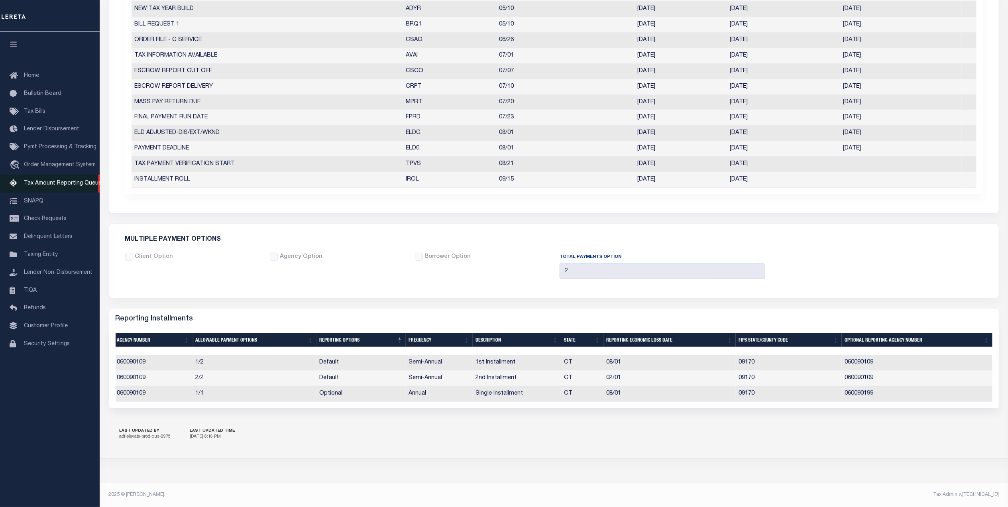
scroll to position [257, 0]
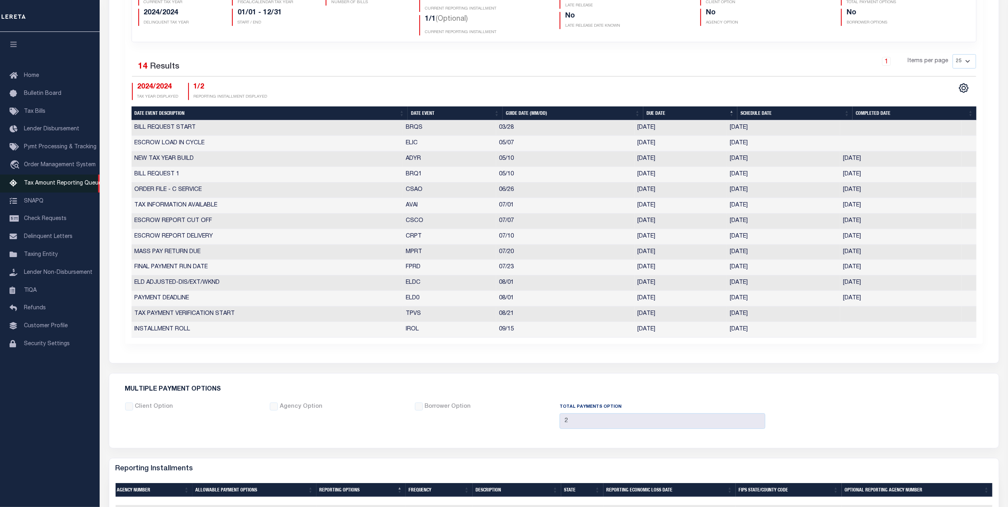
click at [53, 183] on span "Tax Amount Reporting Queue" at bounding box center [63, 184] width 78 height 6
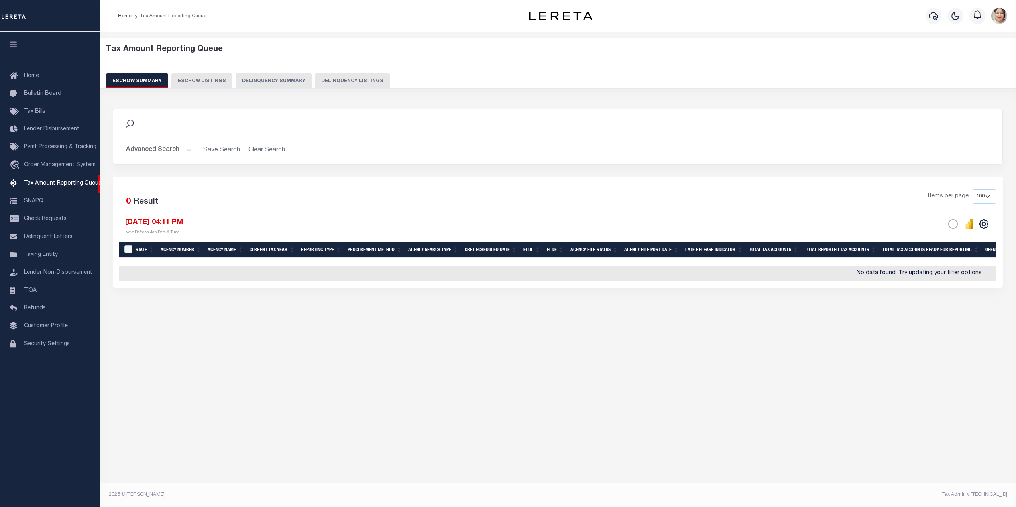
select select "CT"
select select "100"
select select "7"
click at [146, 150] on button "Advanced Search" at bounding box center [159, 150] width 66 height 16
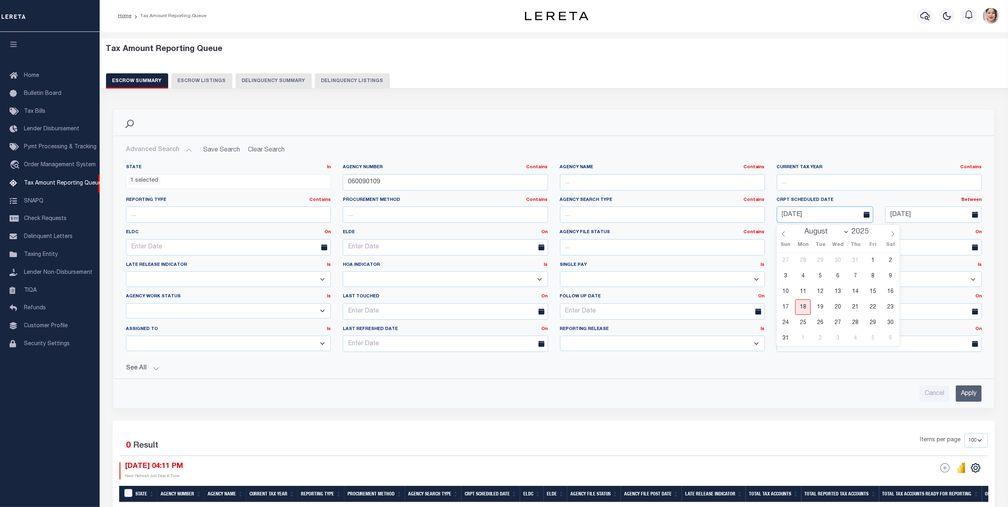
drag, startPoint x: 833, startPoint y: 216, endPoint x: 777, endPoint y: 222, distance: 56.5
click at [777, 222] on input "[DATE]" at bounding box center [825, 215] width 96 height 16
drag, startPoint x: 914, startPoint y: 216, endPoint x: 884, endPoint y: 218, distance: 30.3
click at [884, 218] on div "[DATE]" at bounding box center [934, 215] width 108 height 16
click at [407, 179] on input "060090109" at bounding box center [445, 182] width 205 height 16
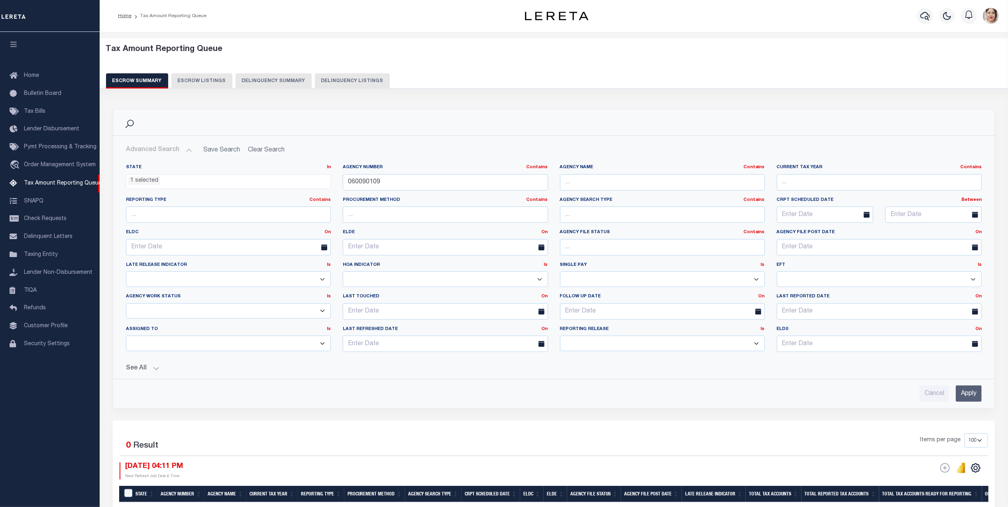
click at [967, 393] on input "Apply" at bounding box center [969, 394] width 26 height 16
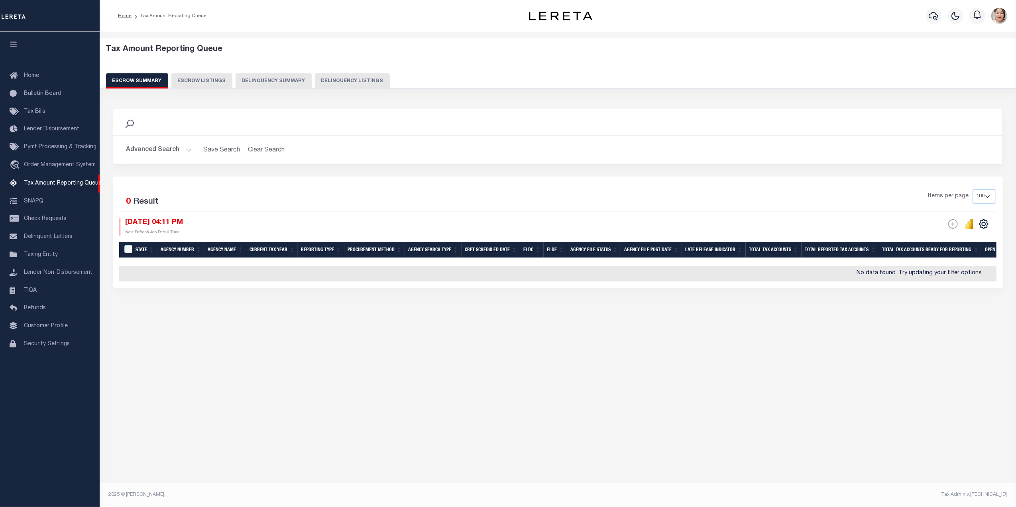
click at [144, 149] on button "Advanced Search" at bounding box center [159, 150] width 66 height 16
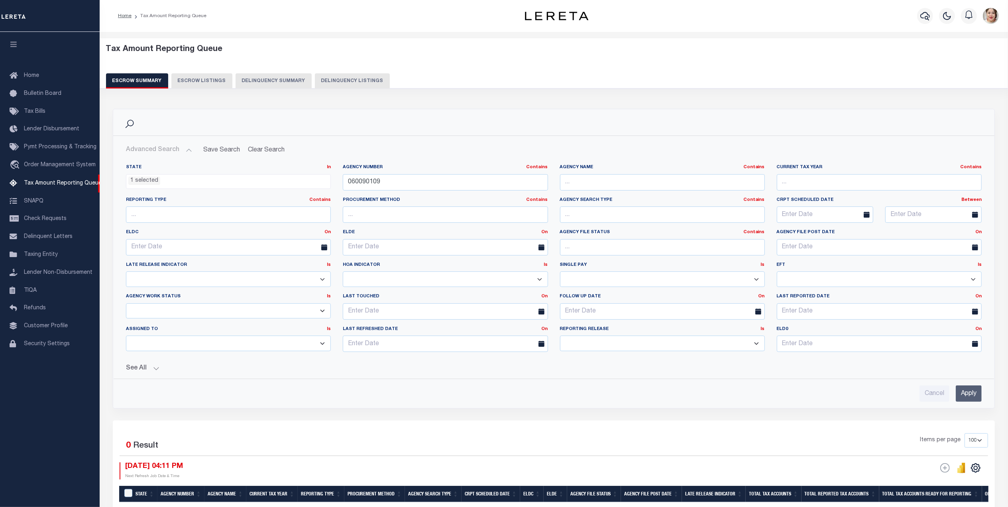
click at [174, 179] on ul "1 selected" at bounding box center [228, 180] width 204 height 11
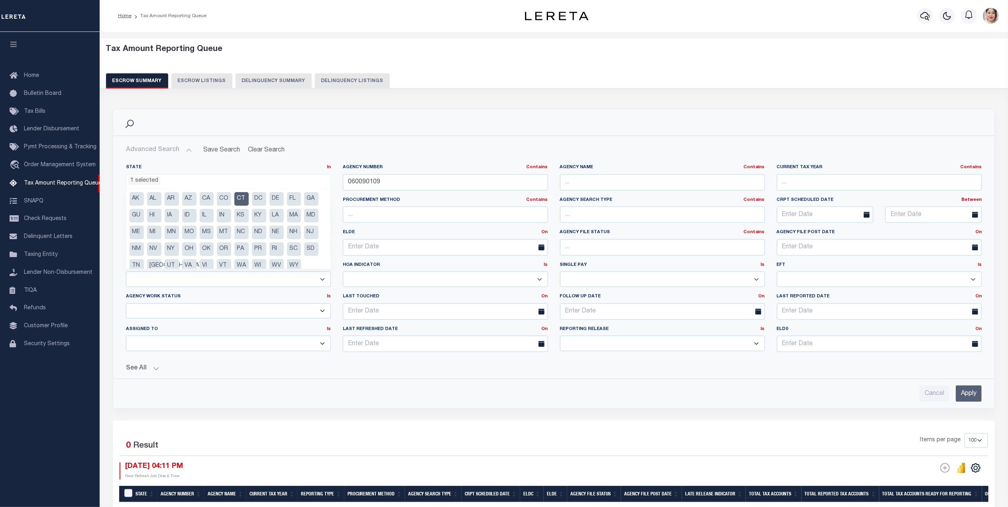
click at [241, 198] on li "CT" at bounding box center [241, 199] width 14 height 14
select select
click at [435, 180] on input "060090109" at bounding box center [445, 182] width 205 height 16
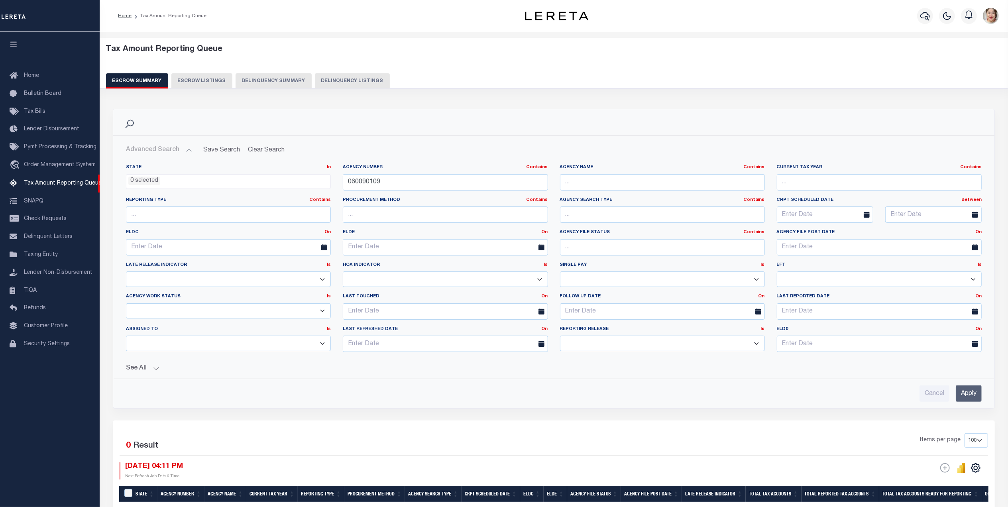
click at [142, 369] on button "See All" at bounding box center [554, 369] width 856 height 8
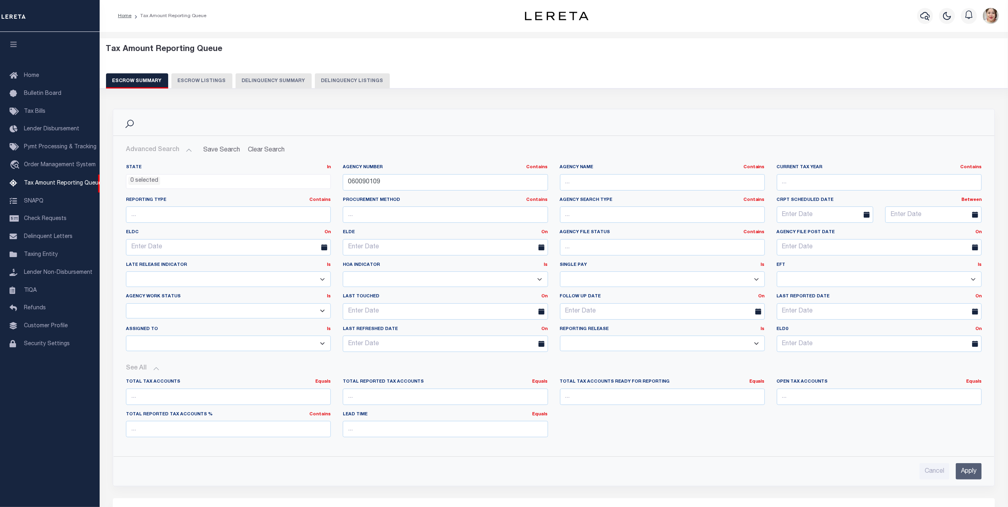
click at [965, 470] on input "Apply" at bounding box center [969, 471] width 26 height 16
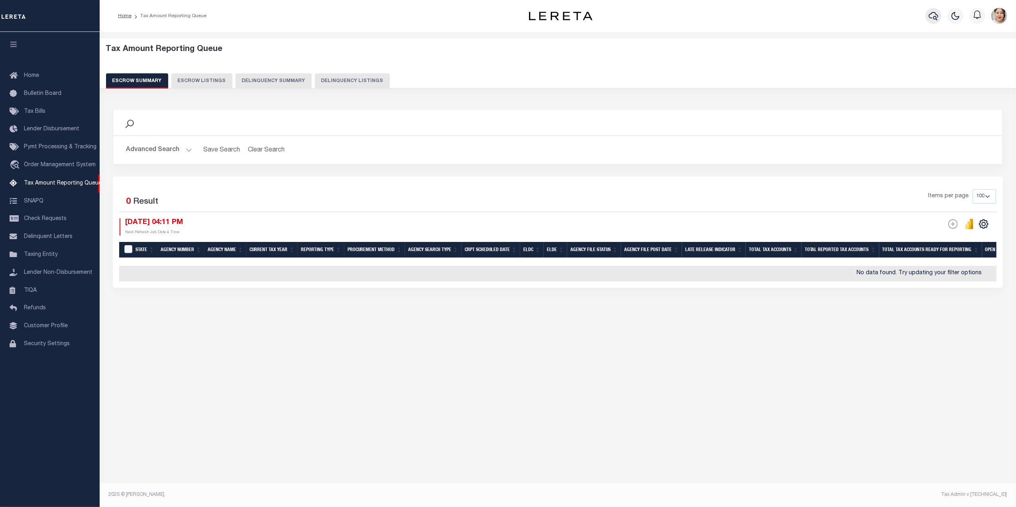
click at [927, 14] on button "button" at bounding box center [934, 16] width 16 height 16
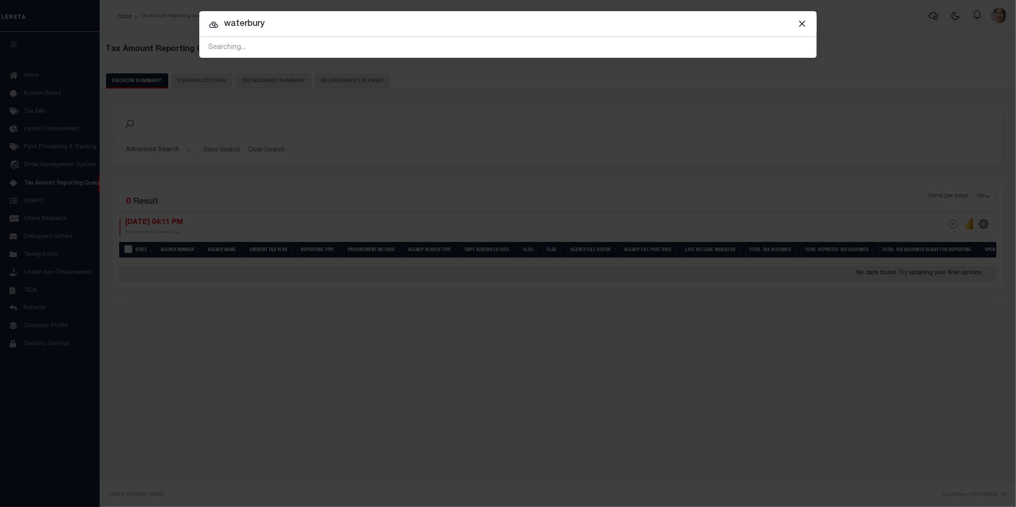
type input "waterbury"
click at [806, 22] on button "Close" at bounding box center [802, 23] width 10 height 10
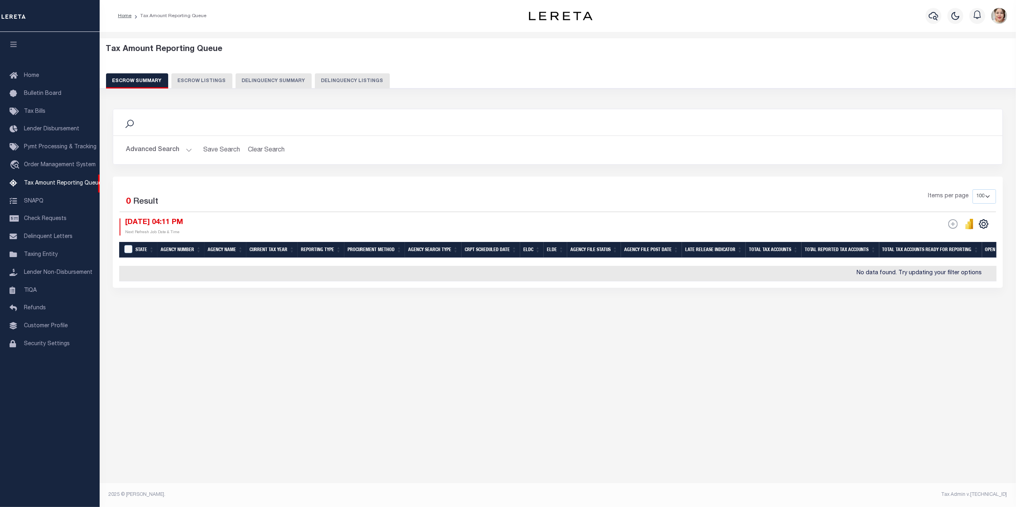
click at [158, 150] on button "Advanced Search" at bounding box center [159, 150] width 66 height 16
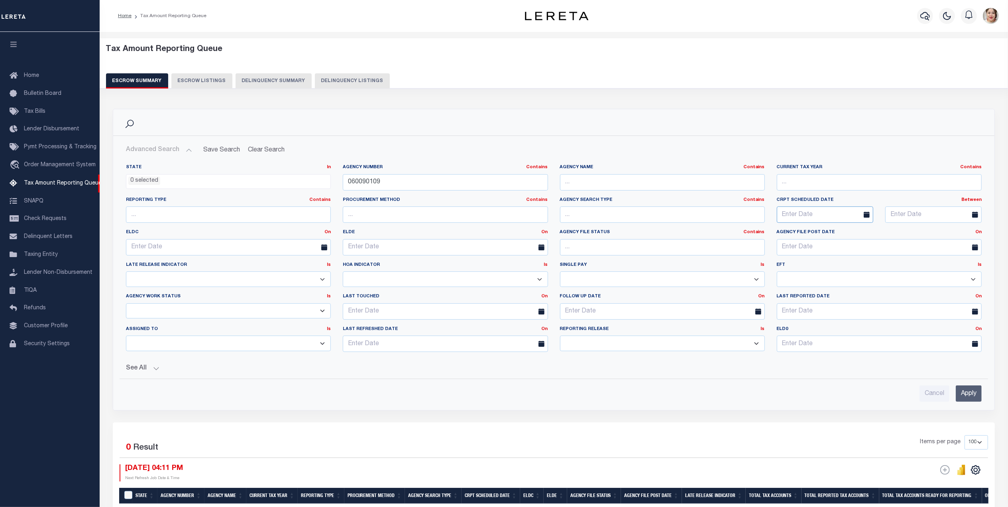
click at [818, 214] on input "text" at bounding box center [825, 215] width 96 height 16
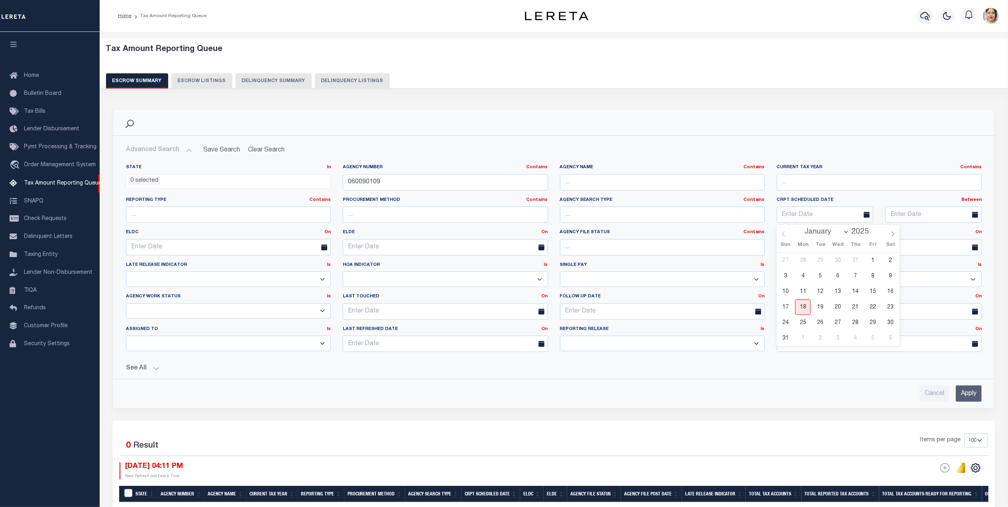
click at [785, 237] on icon at bounding box center [784, 234] width 6 height 6
select select "3"
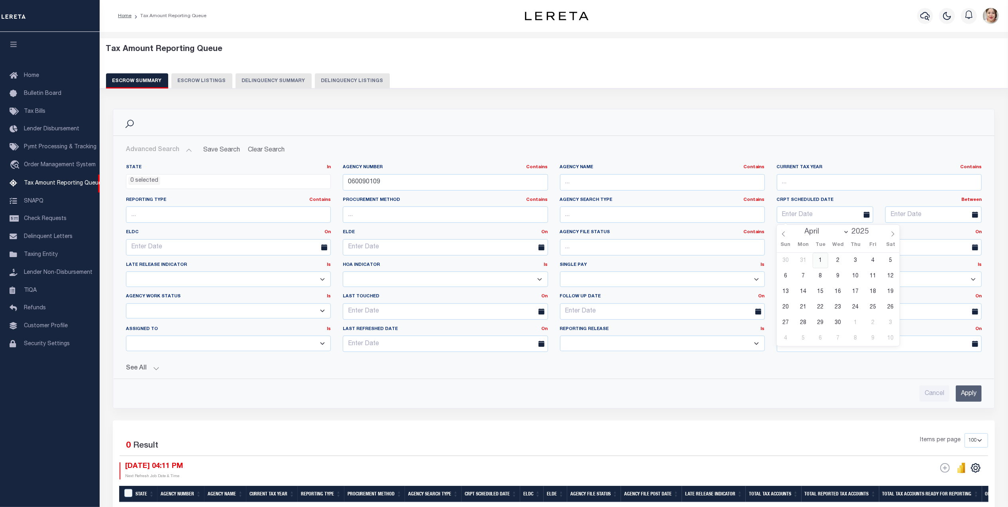
click at [825, 262] on span "1" at bounding box center [821, 261] width 16 height 16
type input "[DATE]"
click at [947, 220] on input "text" at bounding box center [934, 215] width 96 height 16
click at [985, 310] on span "22" at bounding box center [982, 307] width 16 height 16
type input "[DATE]"
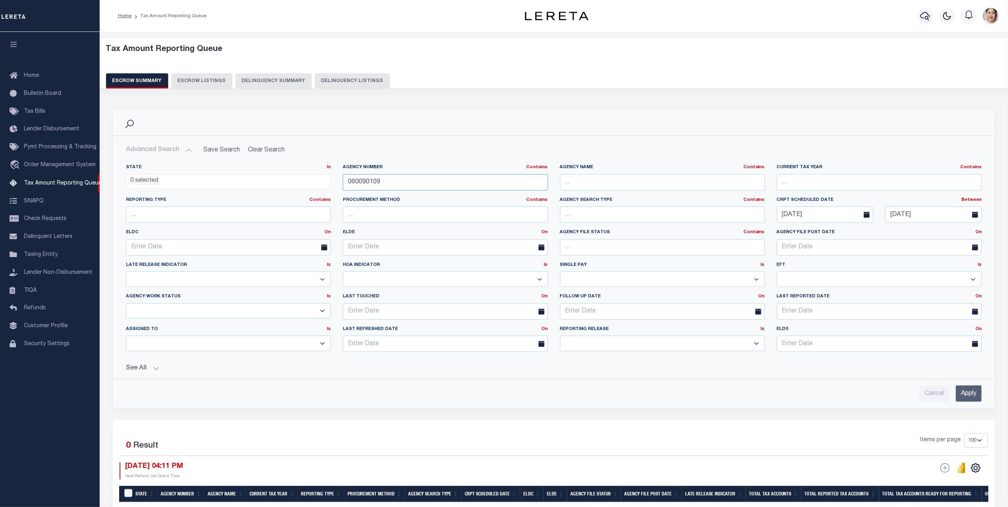
drag, startPoint x: 396, startPoint y: 179, endPoint x: 311, endPoint y: 187, distance: 85.2
click at [311, 187] on div "State In In AK AL AR AZ CA CO CT DC DE FL GA GU HI IA ID IL IN KS [GEOGRAPHIC_D…" at bounding box center [554, 261] width 868 height 194
click at [594, 248] on input "text" at bounding box center [662, 247] width 205 height 16
type input "file load complete"
click at [177, 313] on select "New In Progress Pending Agency Follow-up Pending QC Ready for Release Prep for …" at bounding box center [228, 311] width 205 height 16
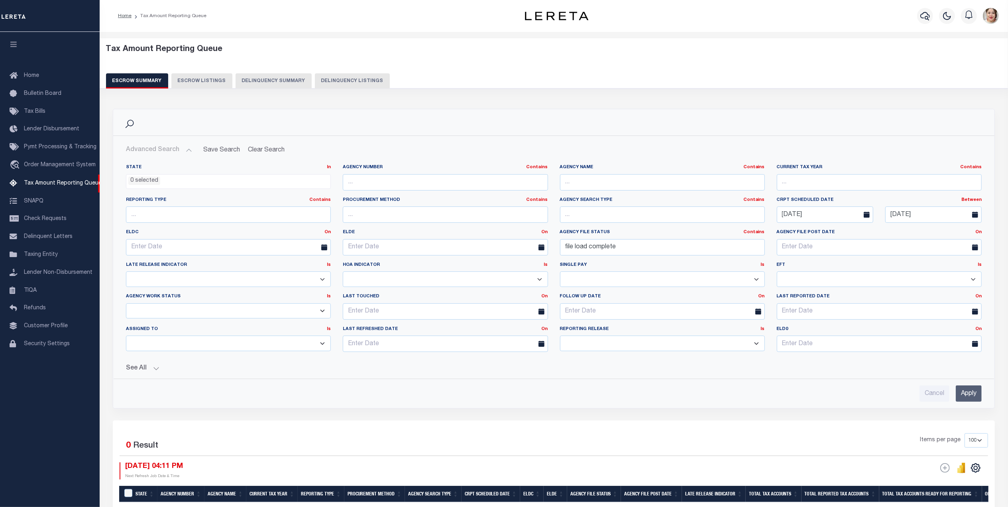
select select "7"
click at [126, 305] on select "New In Progress Pending Agency Follow-up Pending QC Ready for Release Prep for …" at bounding box center [228, 311] width 205 height 16
click at [965, 393] on input "Apply" at bounding box center [969, 394] width 26 height 16
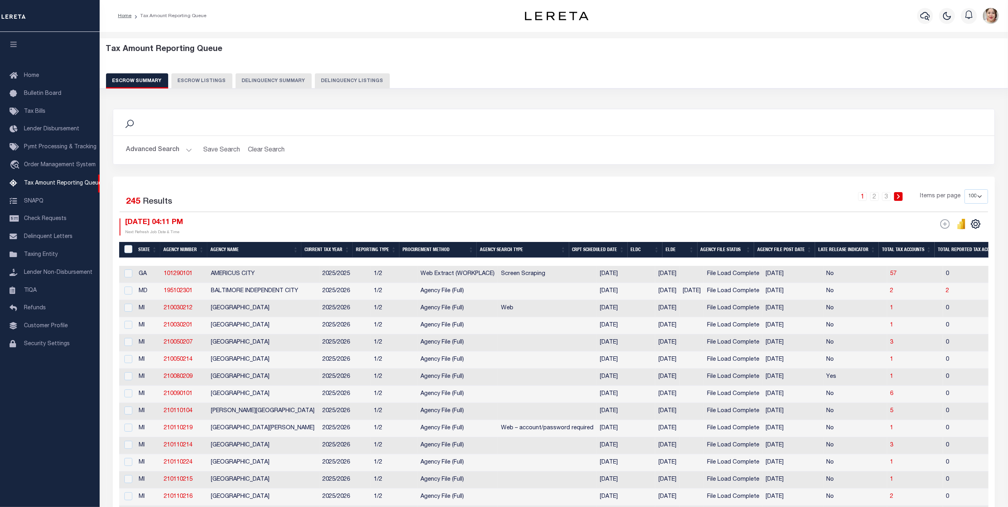
click at [155, 148] on button "Advanced Search" at bounding box center [159, 150] width 66 height 16
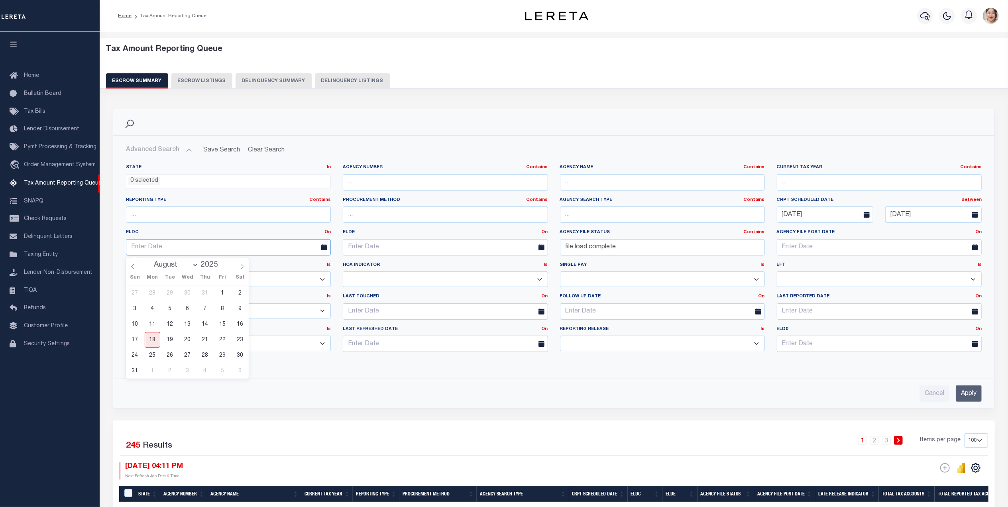
click at [167, 251] on input "text" at bounding box center [228, 247] width 205 height 16
click at [418, 270] on div "HOA Indicator Is Is Contains No Homeowner area (HA) (will not send us bills) Ho…" at bounding box center [445, 274] width 205 height 25
click at [138, 372] on button "See All" at bounding box center [554, 369] width 856 height 8
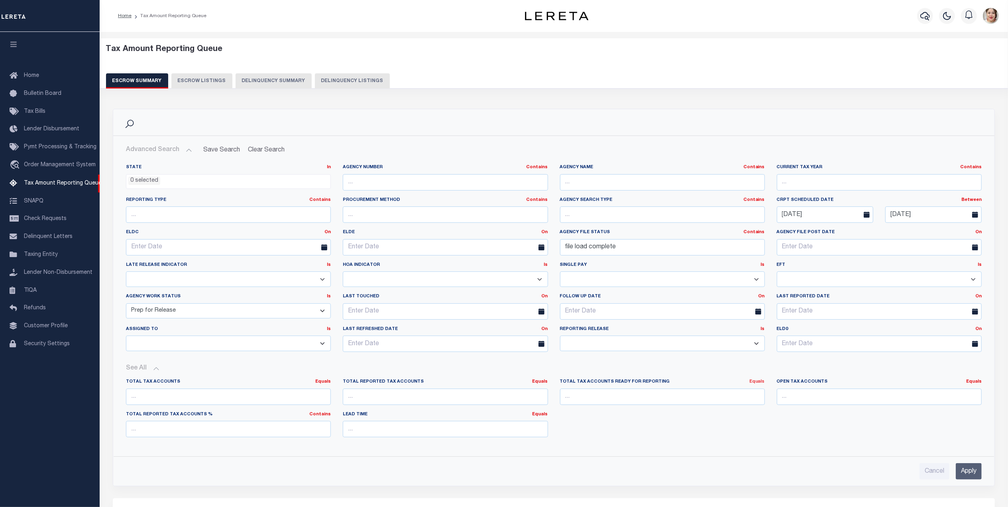
click at [761, 384] on link "Equals" at bounding box center [758, 382] width 16 height 4
click at [744, 415] on link "Is [GEOGRAPHIC_DATA]" at bounding box center [720, 415] width 87 height 12
click at [680, 399] on input "number" at bounding box center [662, 397] width 205 height 16
type input "0"
click at [974, 476] on input "Apply" at bounding box center [969, 471] width 26 height 16
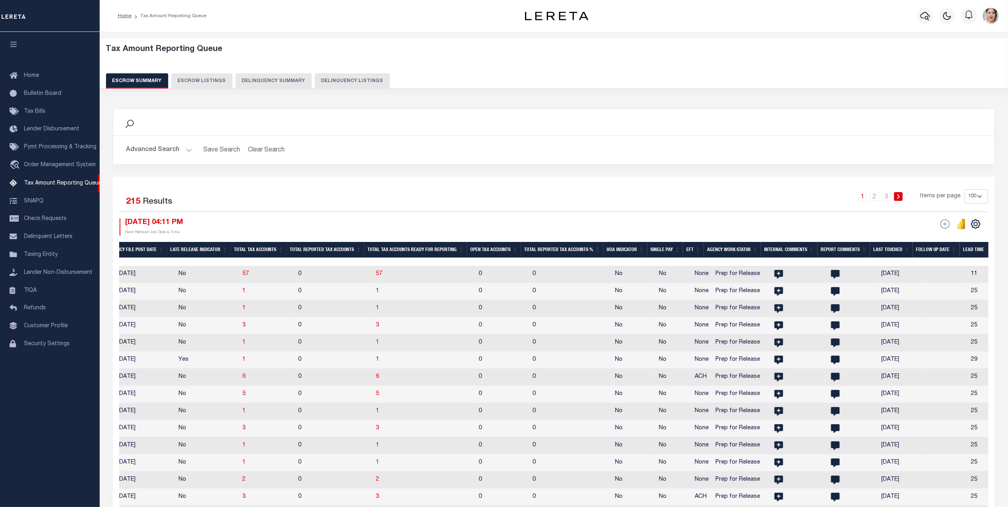
scroll to position [0, 565]
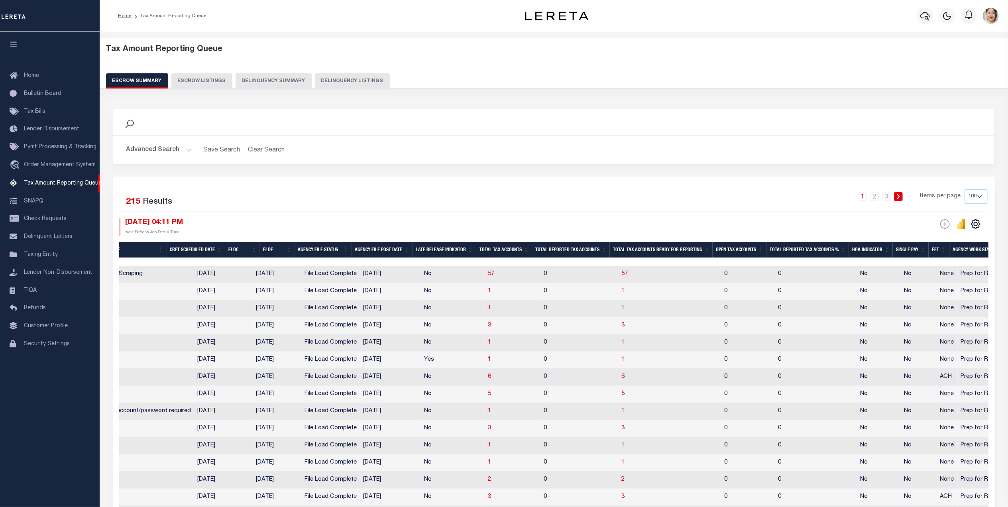
click at [656, 250] on th "Total Tax Accounts Ready for Reporting" at bounding box center [661, 250] width 103 height 16
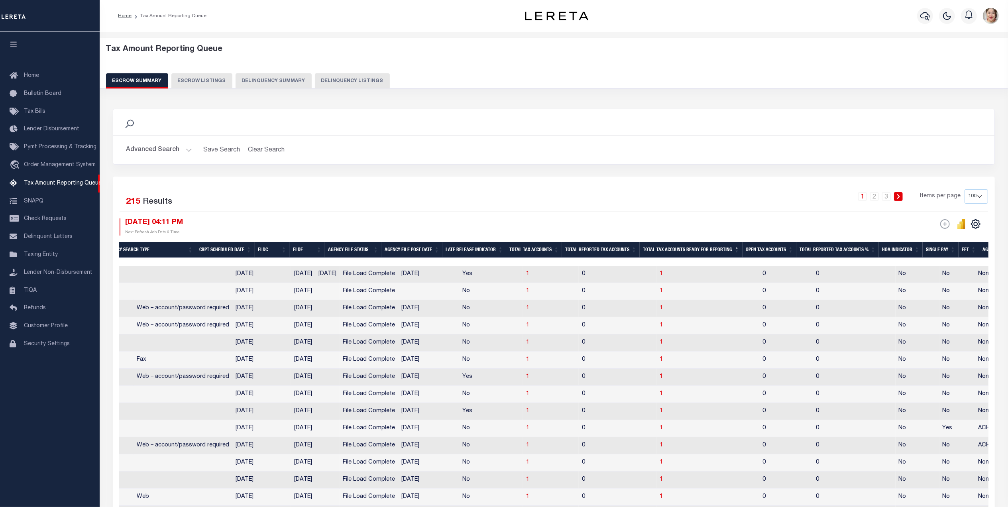
click at [656, 250] on th "Total Tax Accounts Ready for Reporting" at bounding box center [691, 250] width 103 height 16
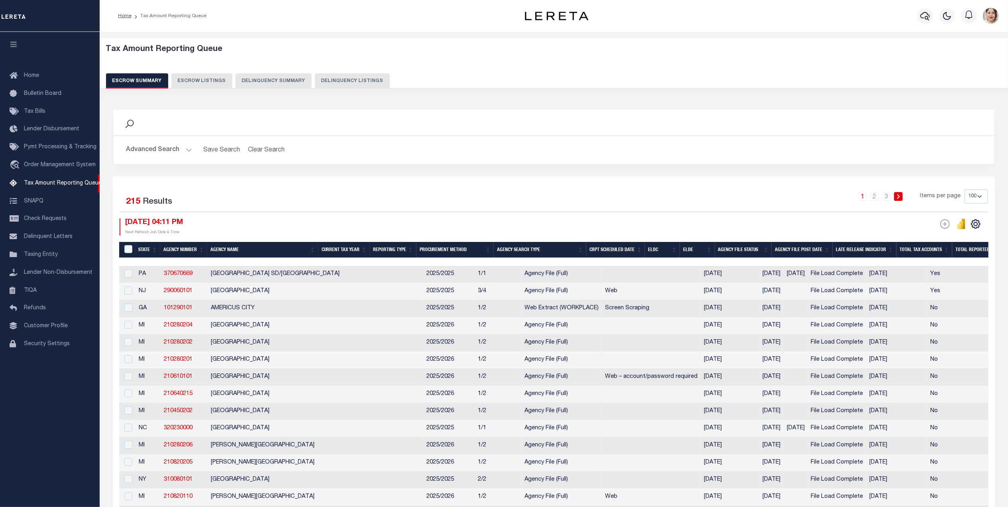
click at [164, 149] on button "Advanced Search" at bounding box center [159, 150] width 66 height 16
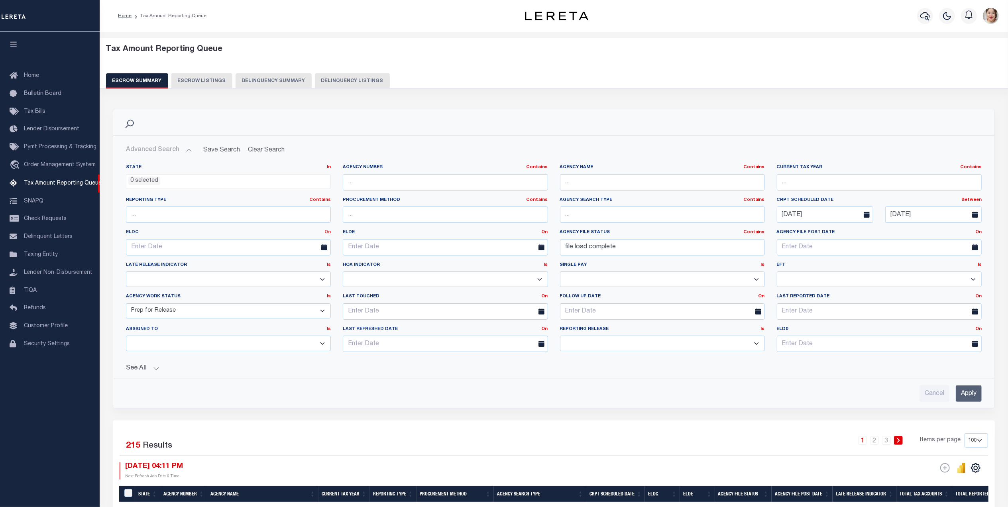
click at [331, 232] on link "On" at bounding box center [328, 232] width 6 height 4
click at [294, 276] on link "Between" at bounding box center [299, 276] width 63 height 12
click at [183, 249] on input "text" at bounding box center [174, 247] width 96 height 16
click at [241, 267] on icon at bounding box center [242, 267] width 6 height 6
select select "8"
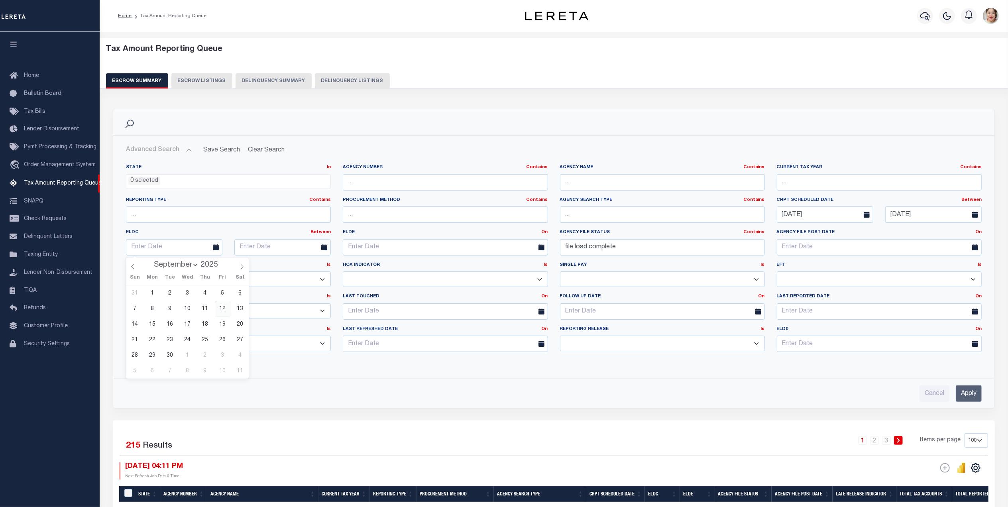
click at [221, 309] on span "12" at bounding box center [223, 309] width 16 height 16
type input "[DATE]"
click at [288, 248] on input "text" at bounding box center [282, 247] width 96 height 16
click at [351, 266] on icon at bounding box center [351, 267] width 6 height 6
select select "8"
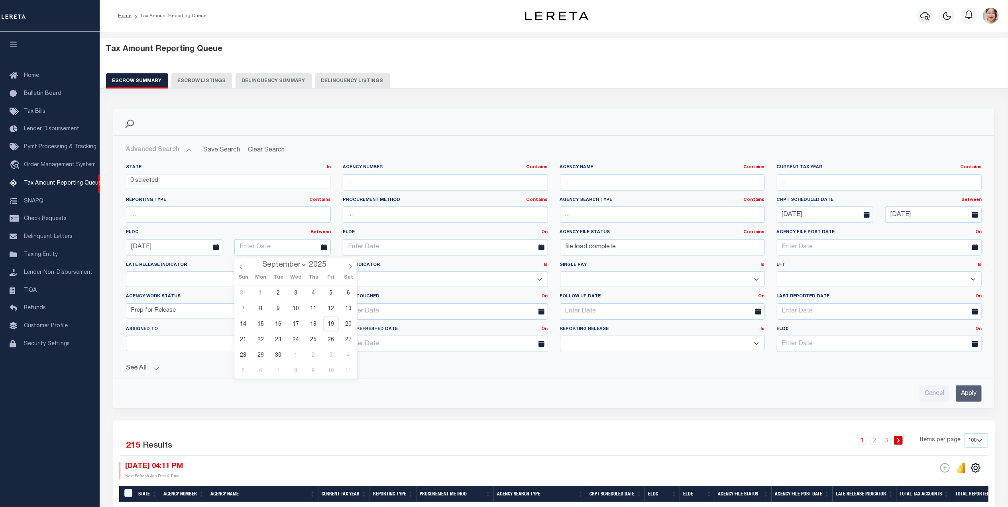
click at [332, 326] on span "19" at bounding box center [331, 325] width 16 height 16
type input "[DATE]"
click at [974, 398] on input "Apply" at bounding box center [969, 394] width 26 height 16
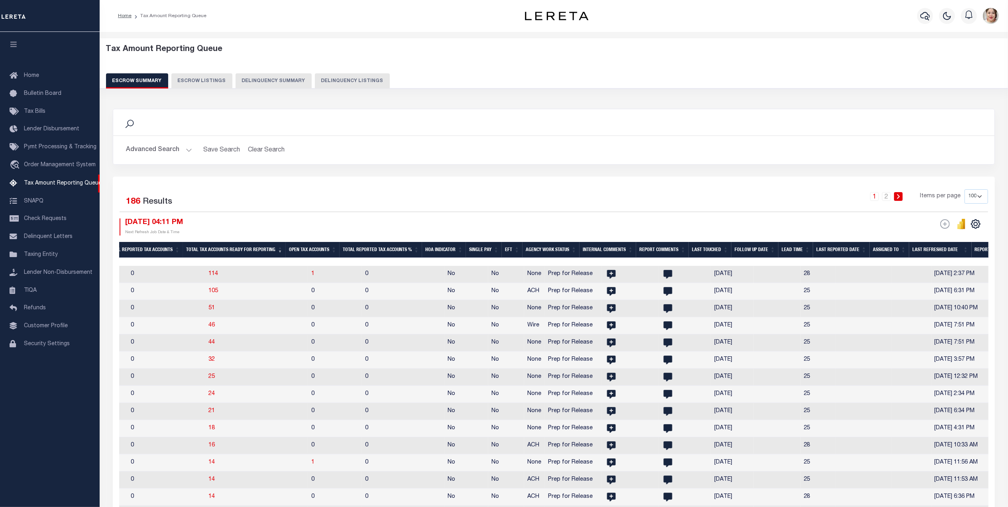
scroll to position [0, 747]
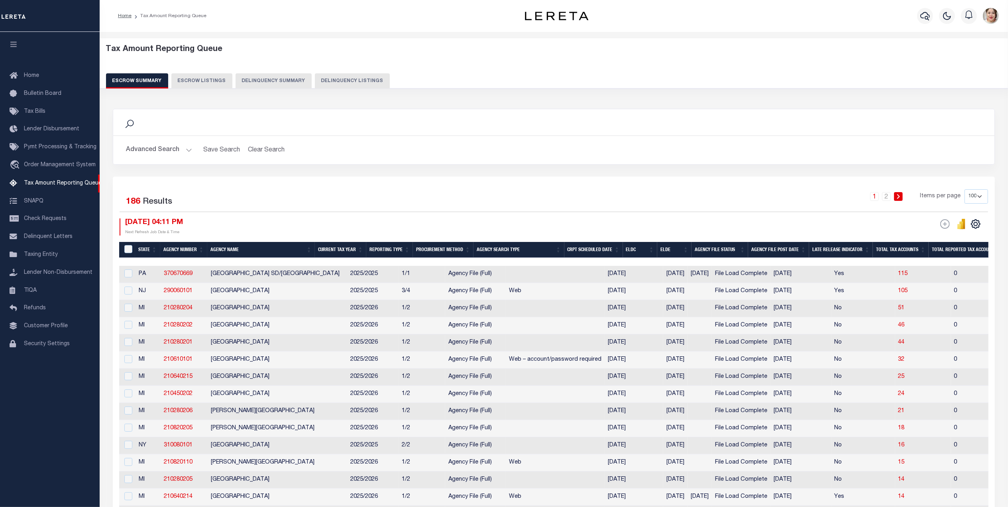
click at [978, 197] on select "10 25 50 100 500" at bounding box center [977, 196] width 24 height 14
select select "500"
click at [965, 190] on select "10 25 50 100 500" at bounding box center [977, 196] width 24 height 14
click at [152, 146] on button "Advanced Search" at bounding box center [159, 150] width 66 height 16
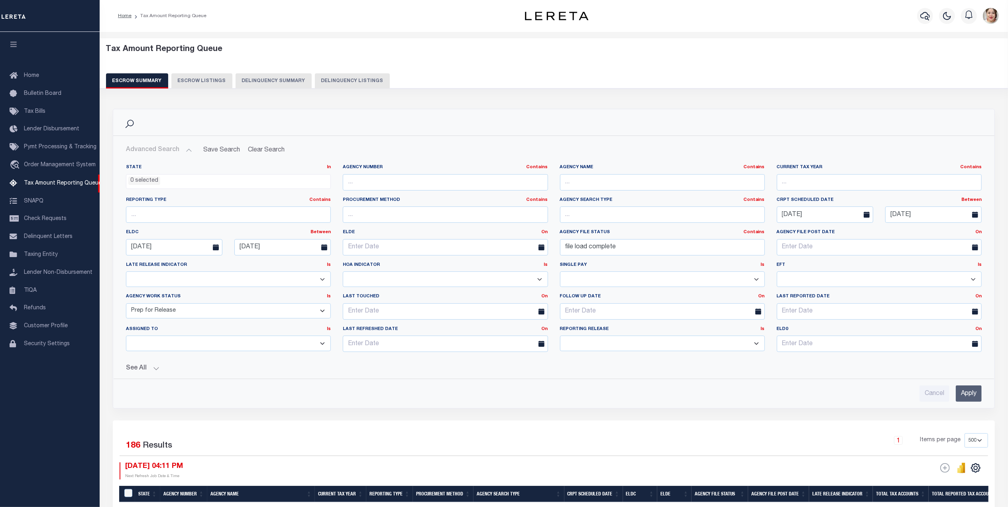
click at [159, 154] on button "Advanced Search" at bounding box center [159, 150] width 66 height 16
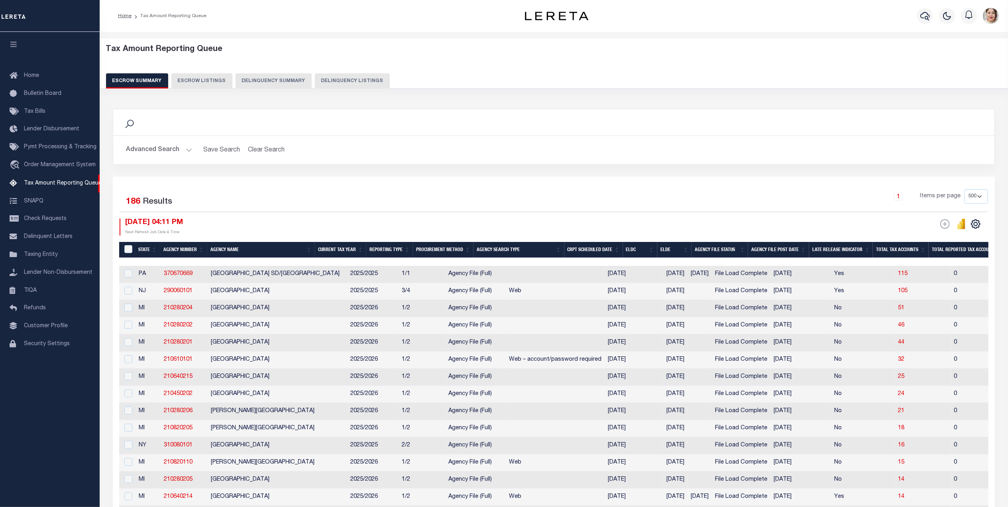
click at [648, 250] on th "ELDC" at bounding box center [640, 250] width 34 height 16
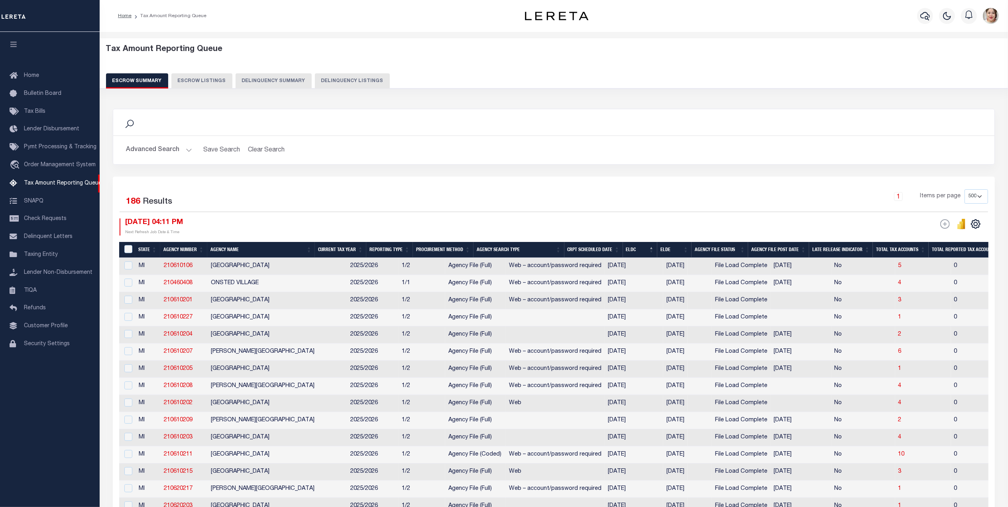
click at [150, 152] on button "Advanced Search" at bounding box center [159, 150] width 66 height 16
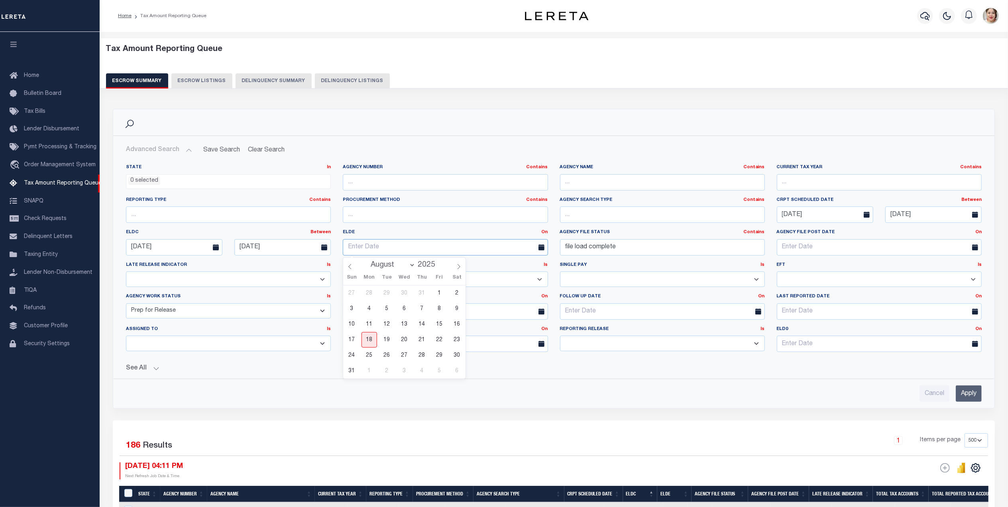
click at [383, 251] on input "text" at bounding box center [445, 247] width 205 height 16
click at [546, 233] on link "On" at bounding box center [545, 232] width 6 height 4
click at [462, 420] on div "Search Advanced Search Save Search Clear Search EscrowSummaryGridWrapper_dynami…" at bounding box center [554, 265] width 894 height 312
drag, startPoint x: 297, startPoint y: 250, endPoint x: 229, endPoint y: 250, distance: 67.8
click at [229, 250] on div "[DATE]" at bounding box center [282, 247] width 108 height 16
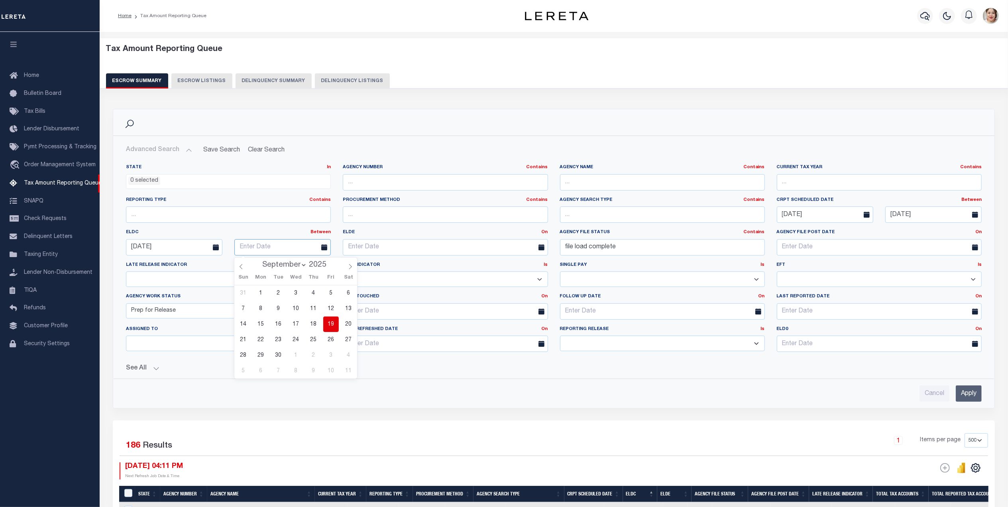
select select "7"
drag, startPoint x: 178, startPoint y: 251, endPoint x: 126, endPoint y: 249, distance: 51.9
click at [126, 249] on input "[DATE]" at bounding box center [174, 247] width 96 height 16
select select "7"
click at [972, 397] on input "Apply" at bounding box center [969, 394] width 26 height 16
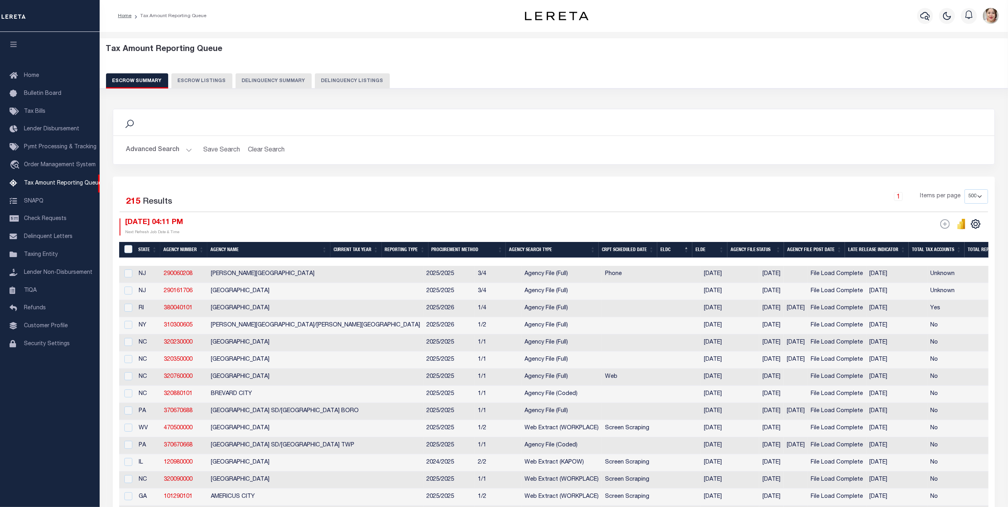
click at [931, 219] on div "ESCROW Web Extract Search Listings Export" at bounding box center [958, 223] width 61 height 11
click at [147, 149] on button "Advanced Search" at bounding box center [159, 150] width 66 height 16
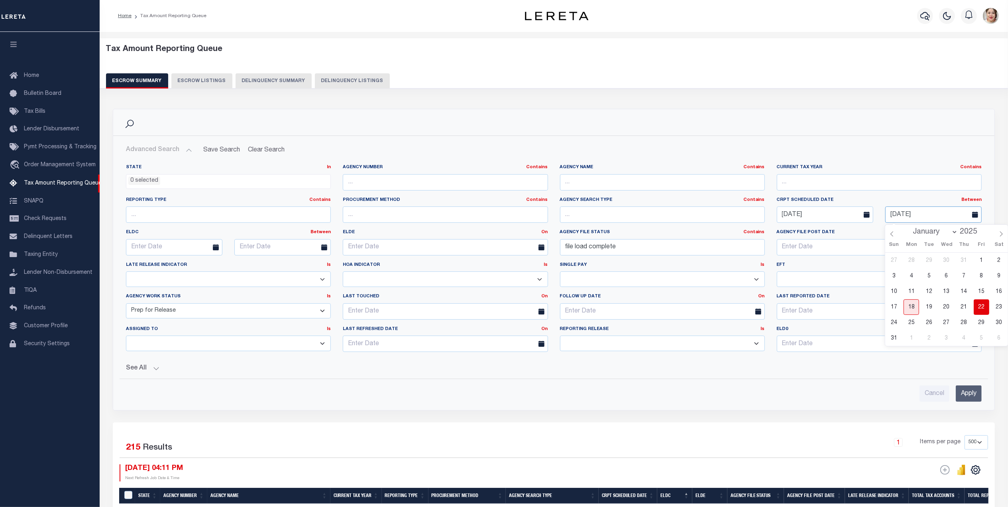
click at [935, 216] on input "[DATE]" at bounding box center [934, 215] width 96 height 16
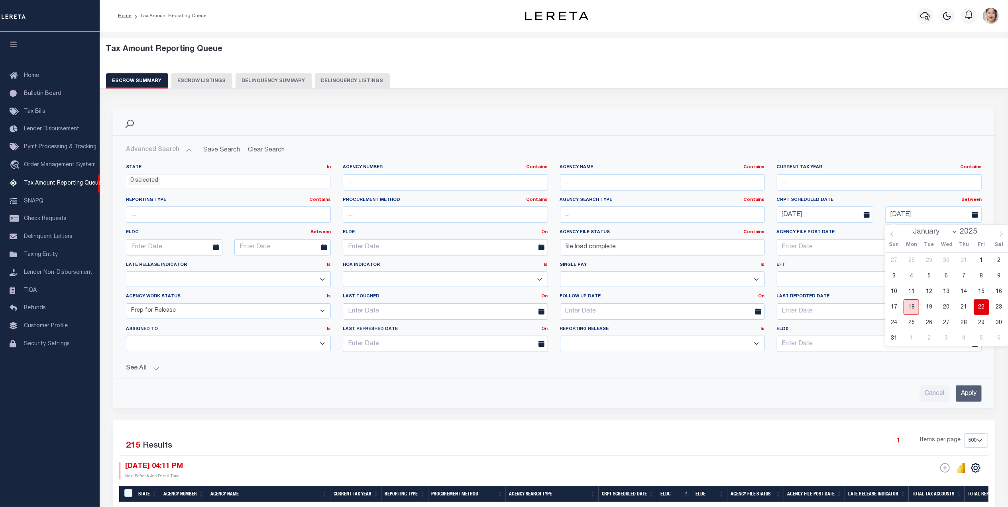
click at [914, 308] on span "18" at bounding box center [912, 307] width 16 height 16
type input "[DATE]"
click at [973, 396] on input "Apply" at bounding box center [969, 394] width 26 height 16
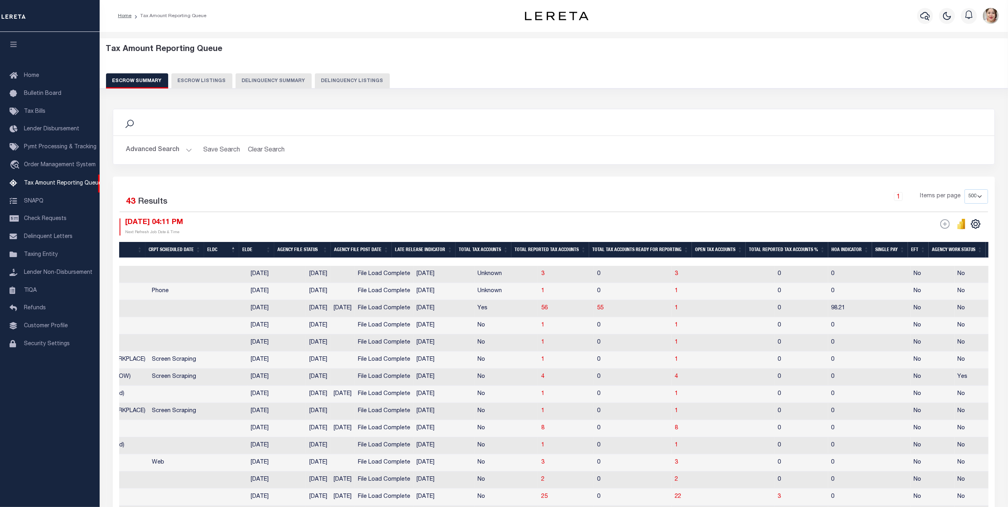
scroll to position [0, 526]
